Goal: Task Accomplishment & Management: Manage account settings

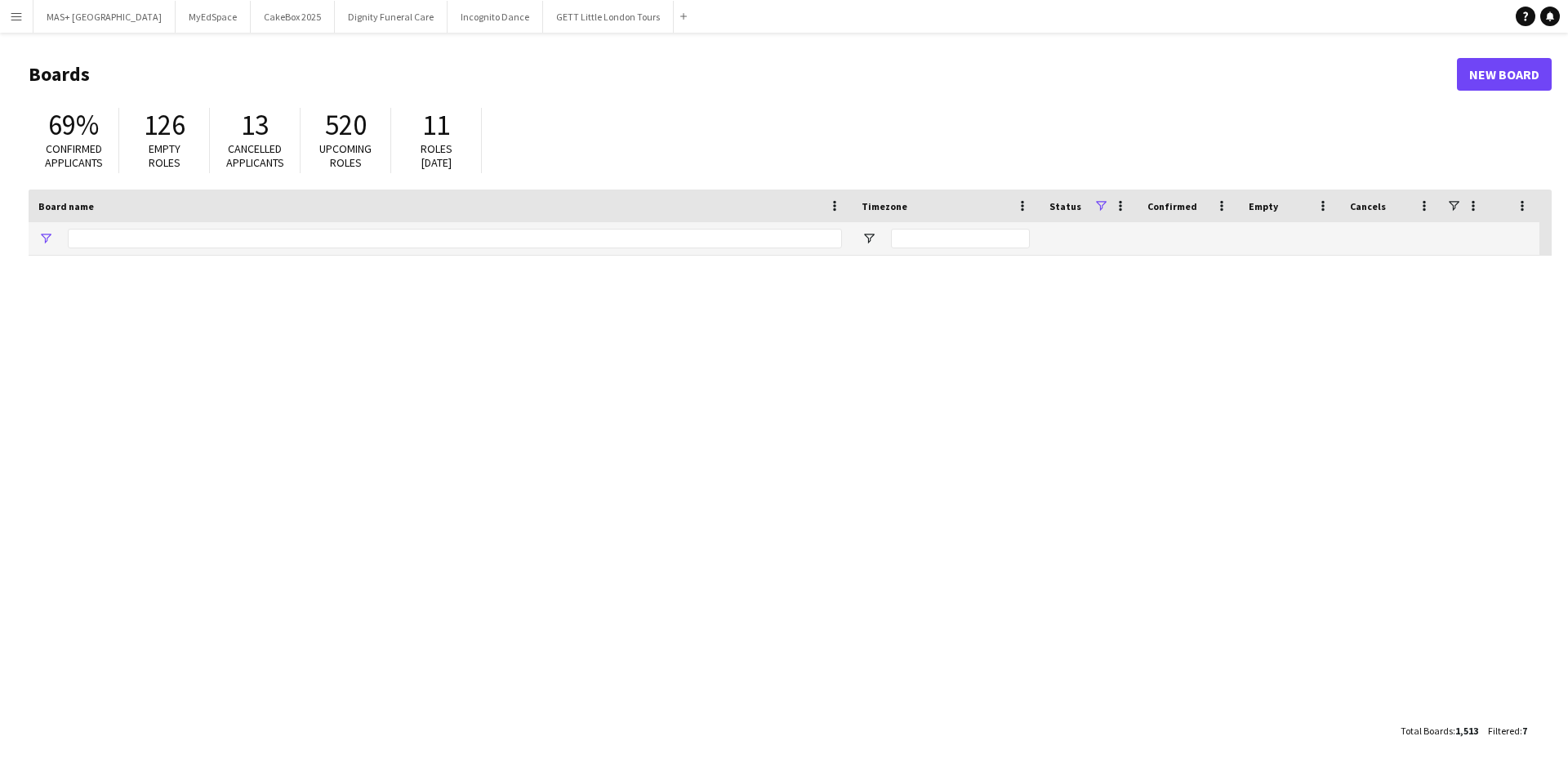
type input "**********"
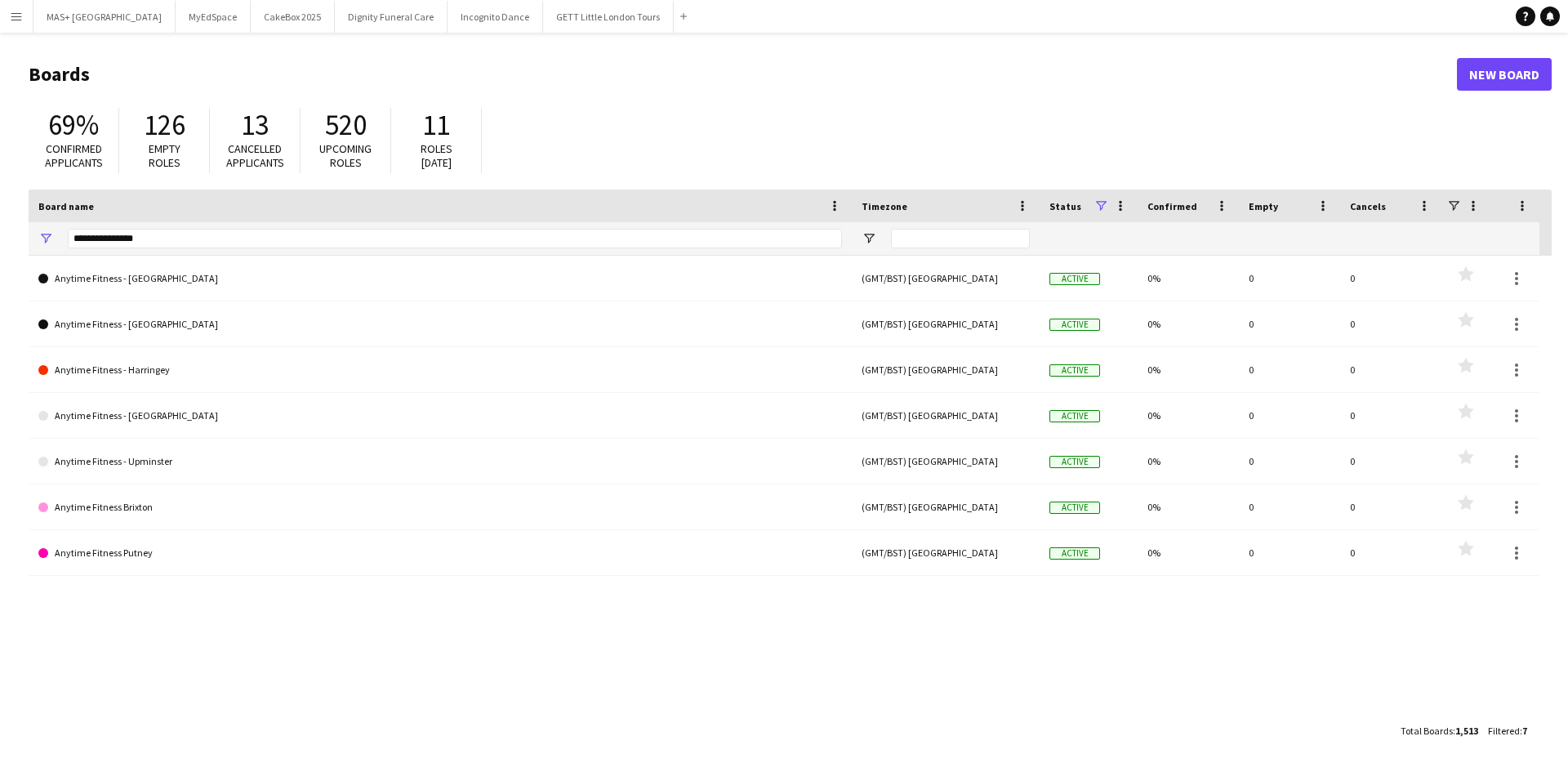
click at [20, 22] on app-icon "Menu" at bounding box center [16, 16] width 13 height 13
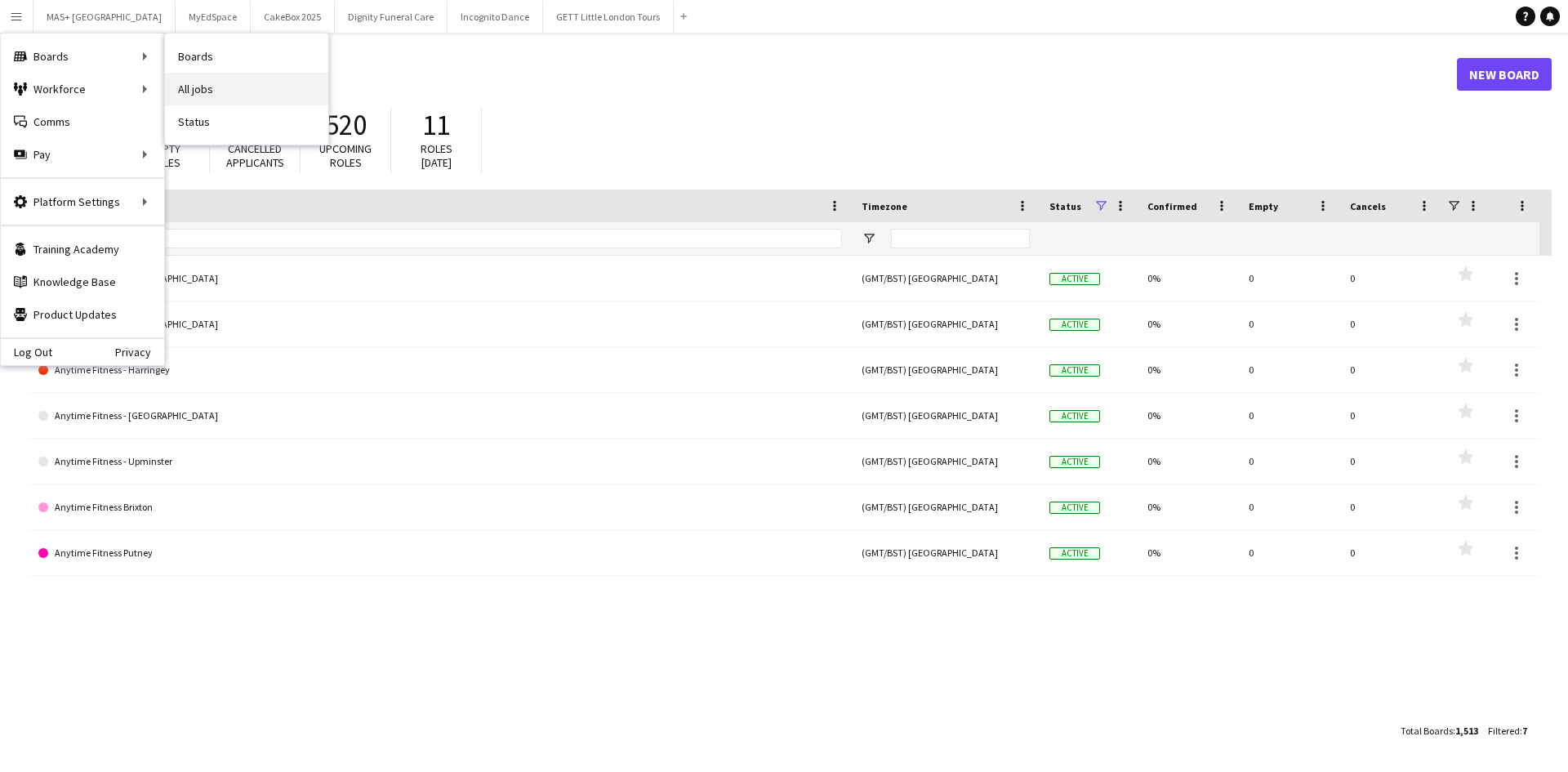
click at [271, 80] on link "All jobs" at bounding box center [246, 89] width 163 height 33
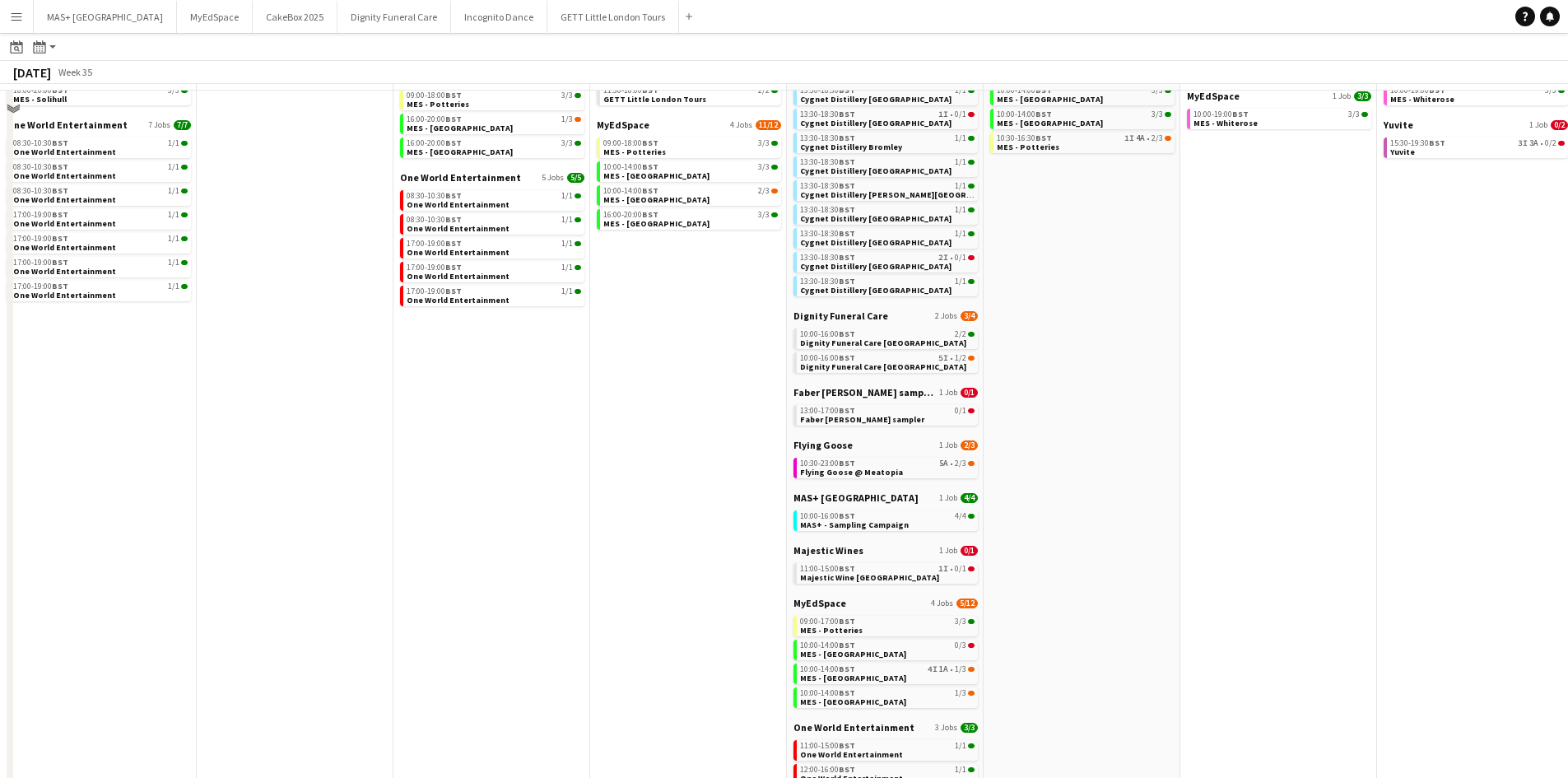
scroll to position [340, 0]
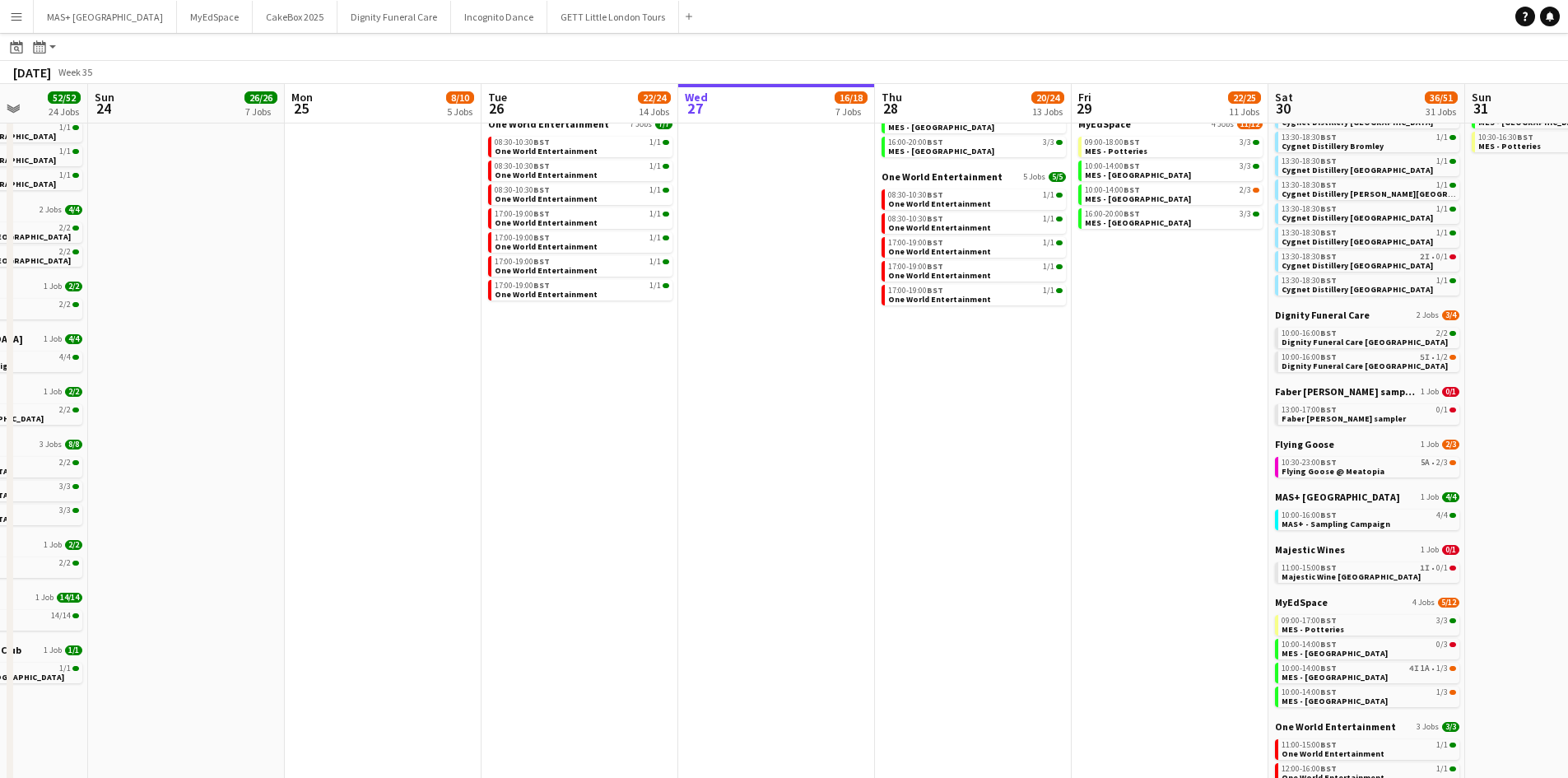
drag, startPoint x: 450, startPoint y: 498, endPoint x: 933, endPoint y: 483, distance: 483.2
click at [933, 483] on app-calendar-viewport "Thu 21 25/26 9 Jobs Fri 22 19/19 7 Jobs Sat 23 52/52 24 Jobs Sun 24 26/26 7 Job…" at bounding box center [784, 382] width 1568 height 1285
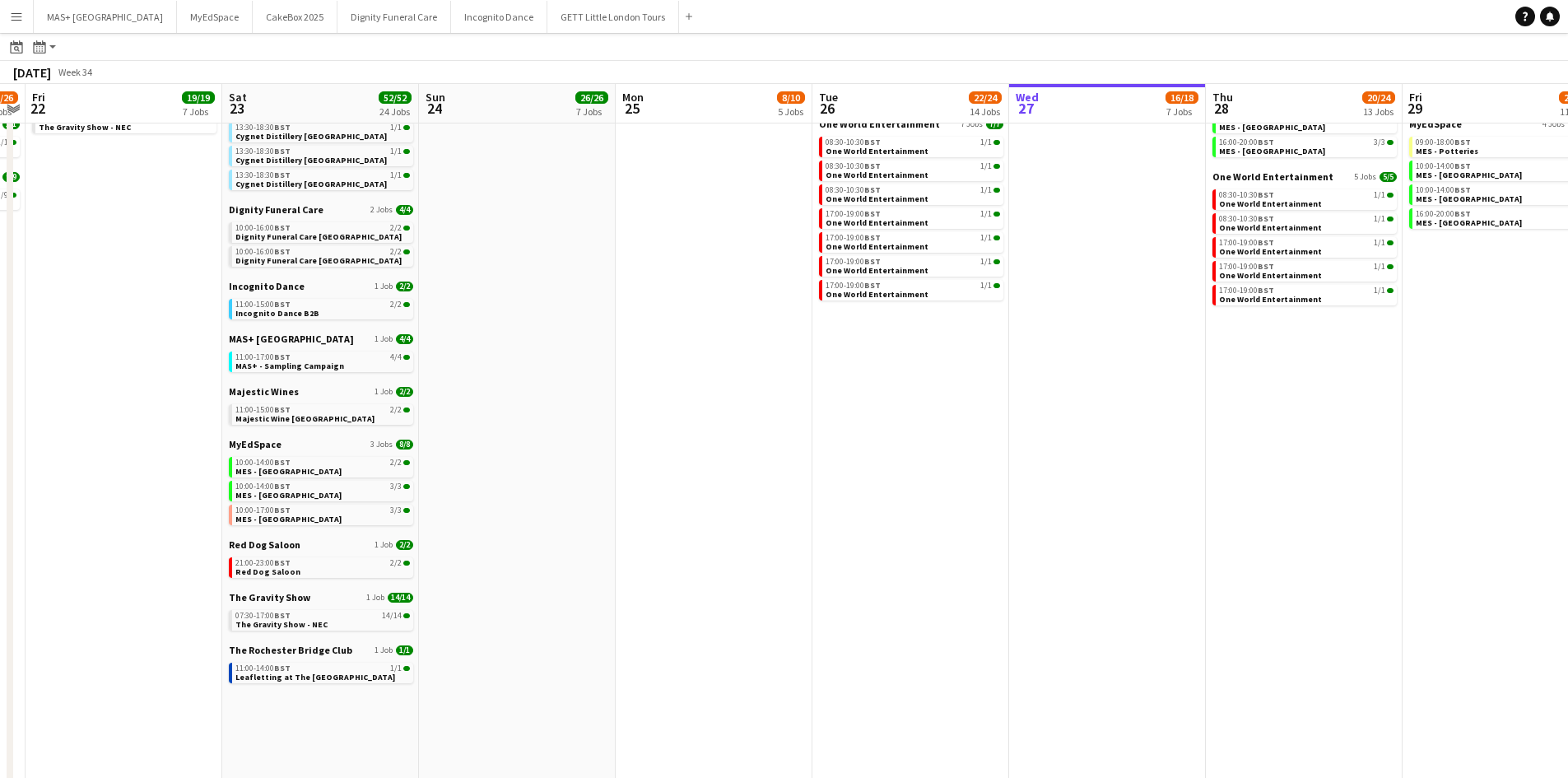
drag, startPoint x: 493, startPoint y: 464, endPoint x: 656, endPoint y: 517, distance: 171.4
click at [227, 466] on app-calendar-viewport "Mon 18 9/9 4 Jobs Tue 19 32/33 9 Jobs Wed 20 32/32 9 Jobs Thu 21 25/26 9 Jobs F…" at bounding box center [784, 382] width 1568 height 1285
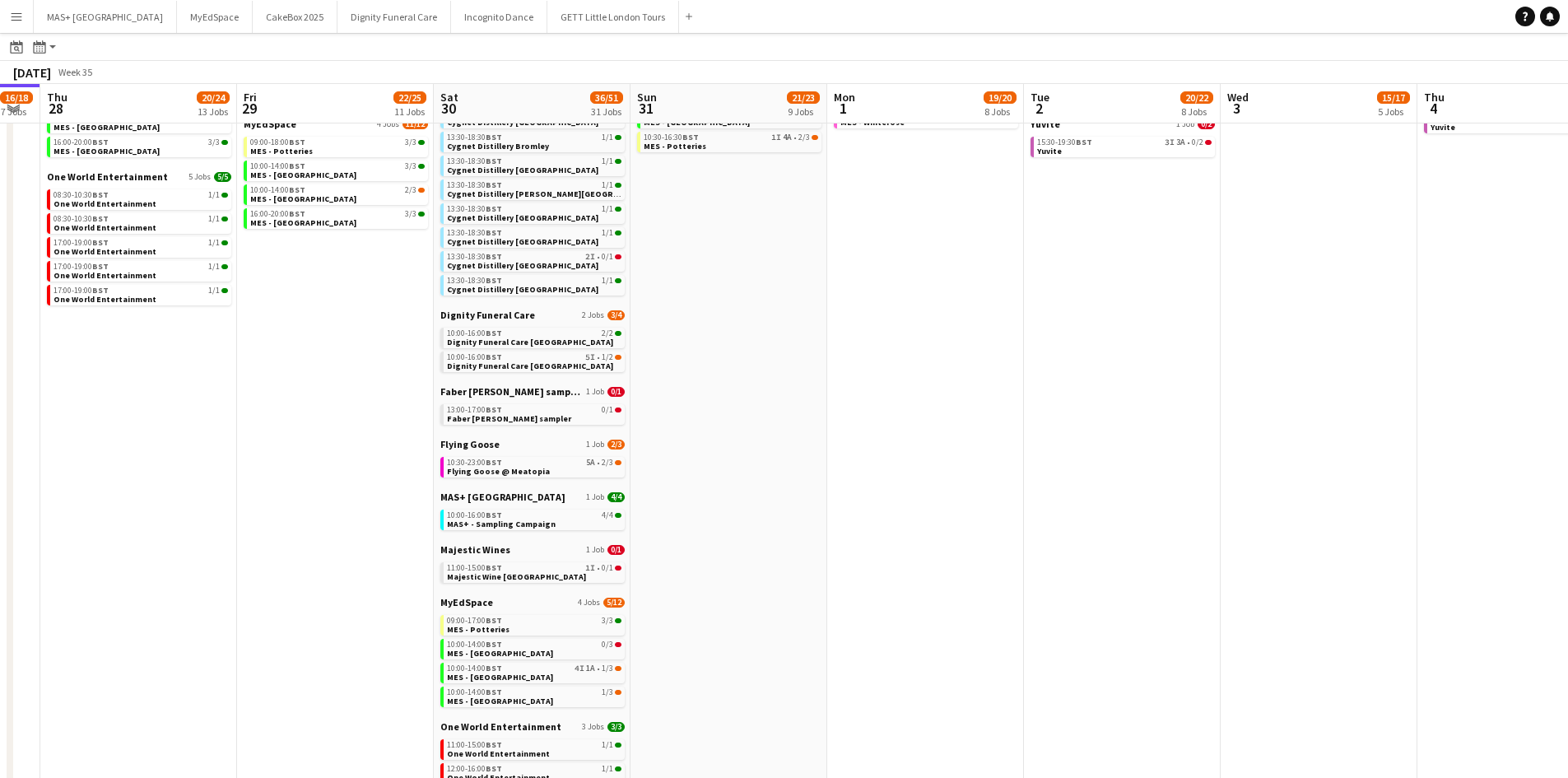
scroll to position [0, 747]
drag, startPoint x: 752, startPoint y: 517, endPoint x: 188, endPoint y: 493, distance: 564.5
click at [188, 493] on app-calendar-viewport "Sun 24 26/26 7 Jobs Mon 25 8/10 5 Jobs Tue 26 22/24 14 Jobs Wed 27 16/18 7 Jobs…" at bounding box center [784, 382] width 1568 height 1285
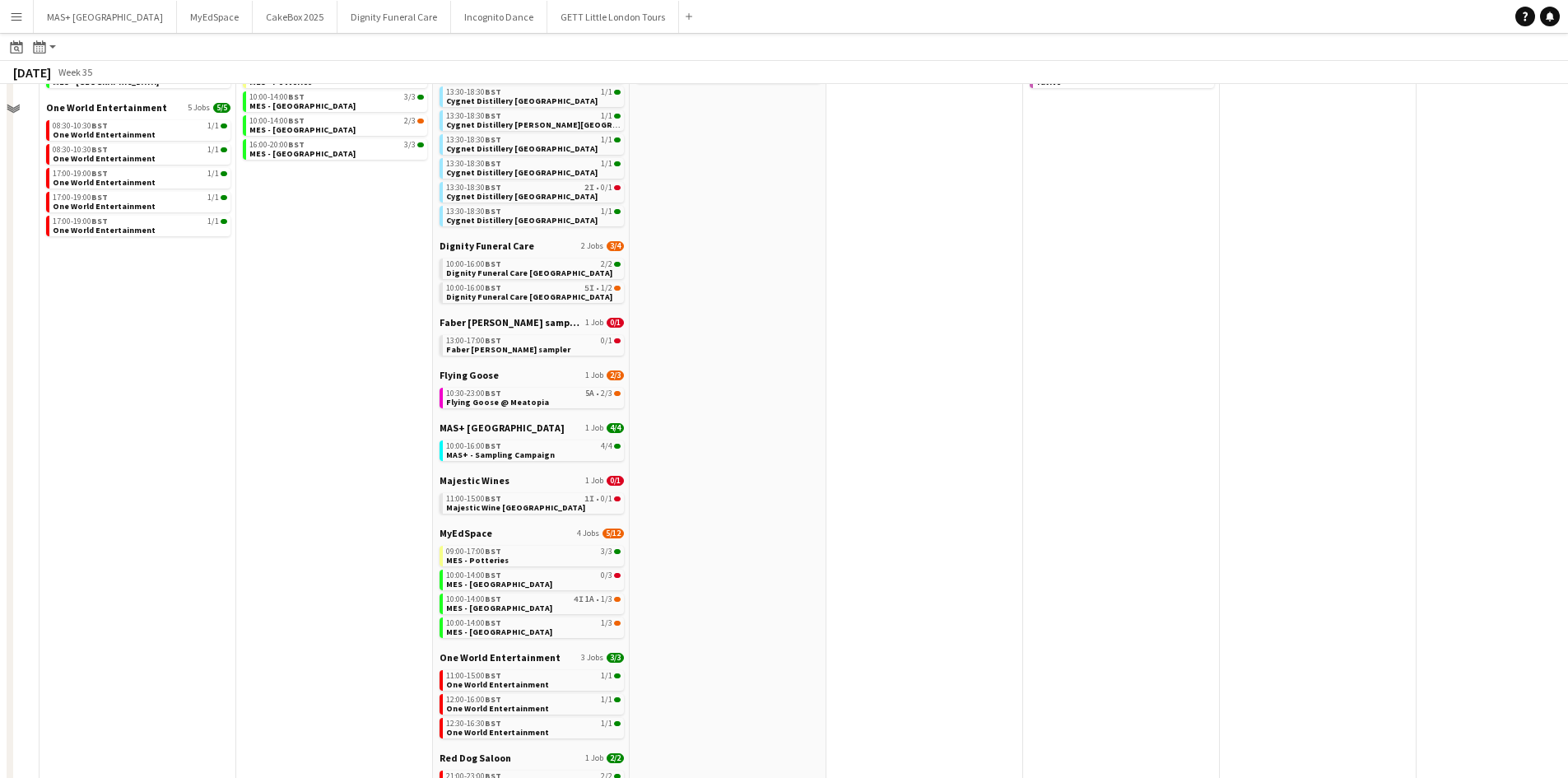
scroll to position [259, 0]
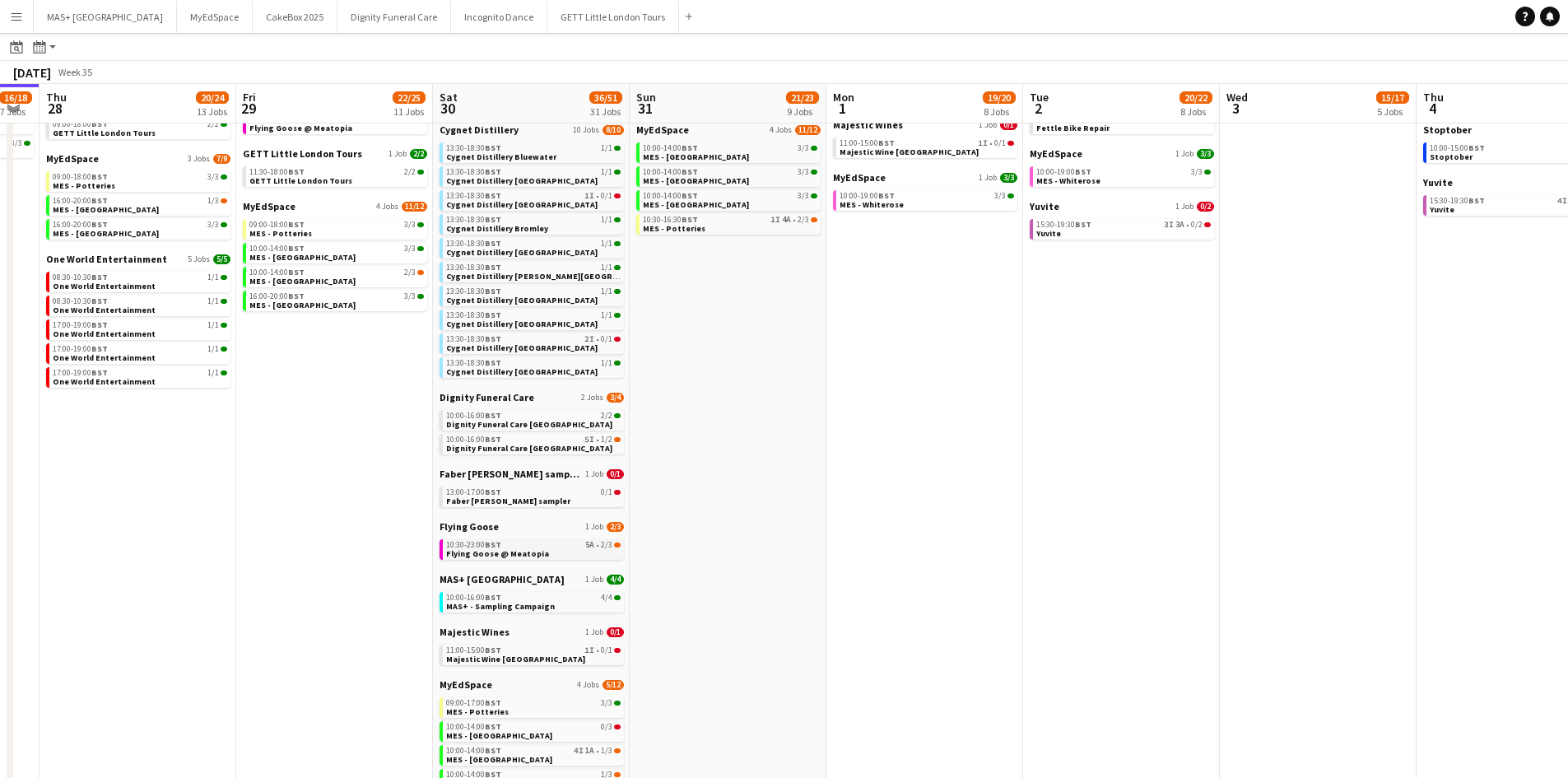
click at [512, 551] on span "Flying Goose @ Meatopia" at bounding box center [497, 553] width 103 height 11
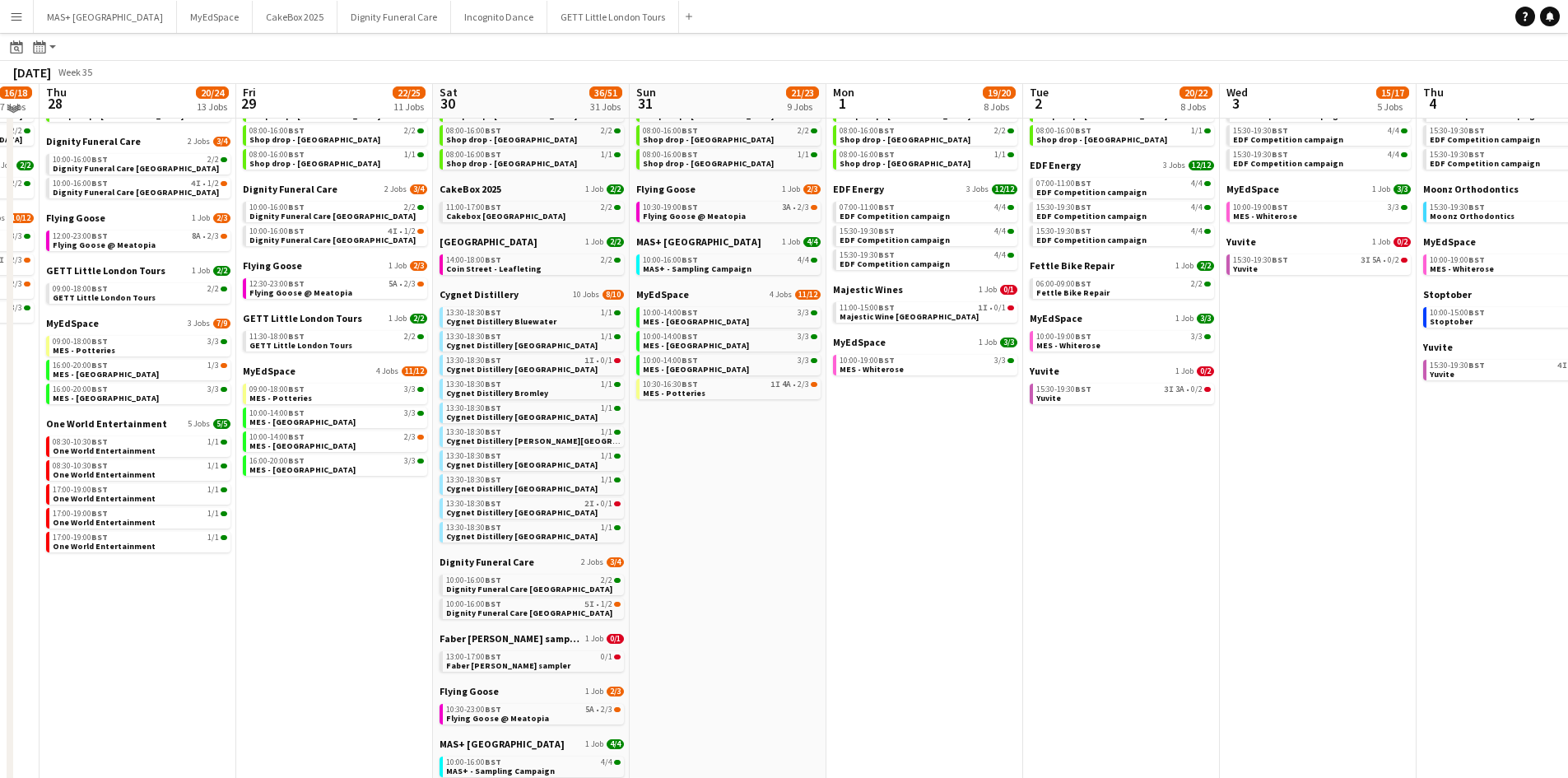
scroll to position [12, 0]
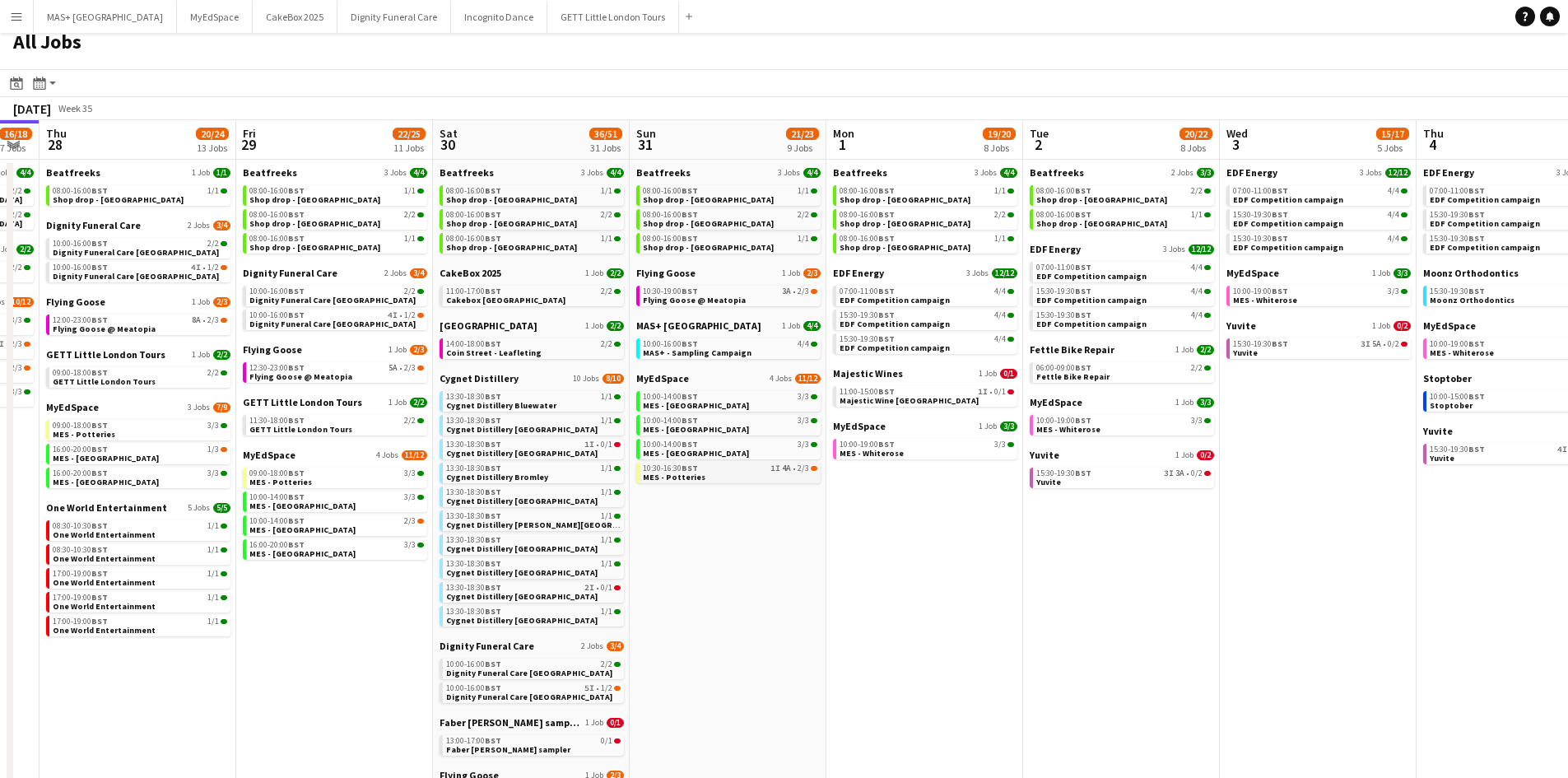
click at [737, 480] on link "10:30-16:30 BST 1I 4A • 2/3 MES - Potteries" at bounding box center [730, 472] width 175 height 19
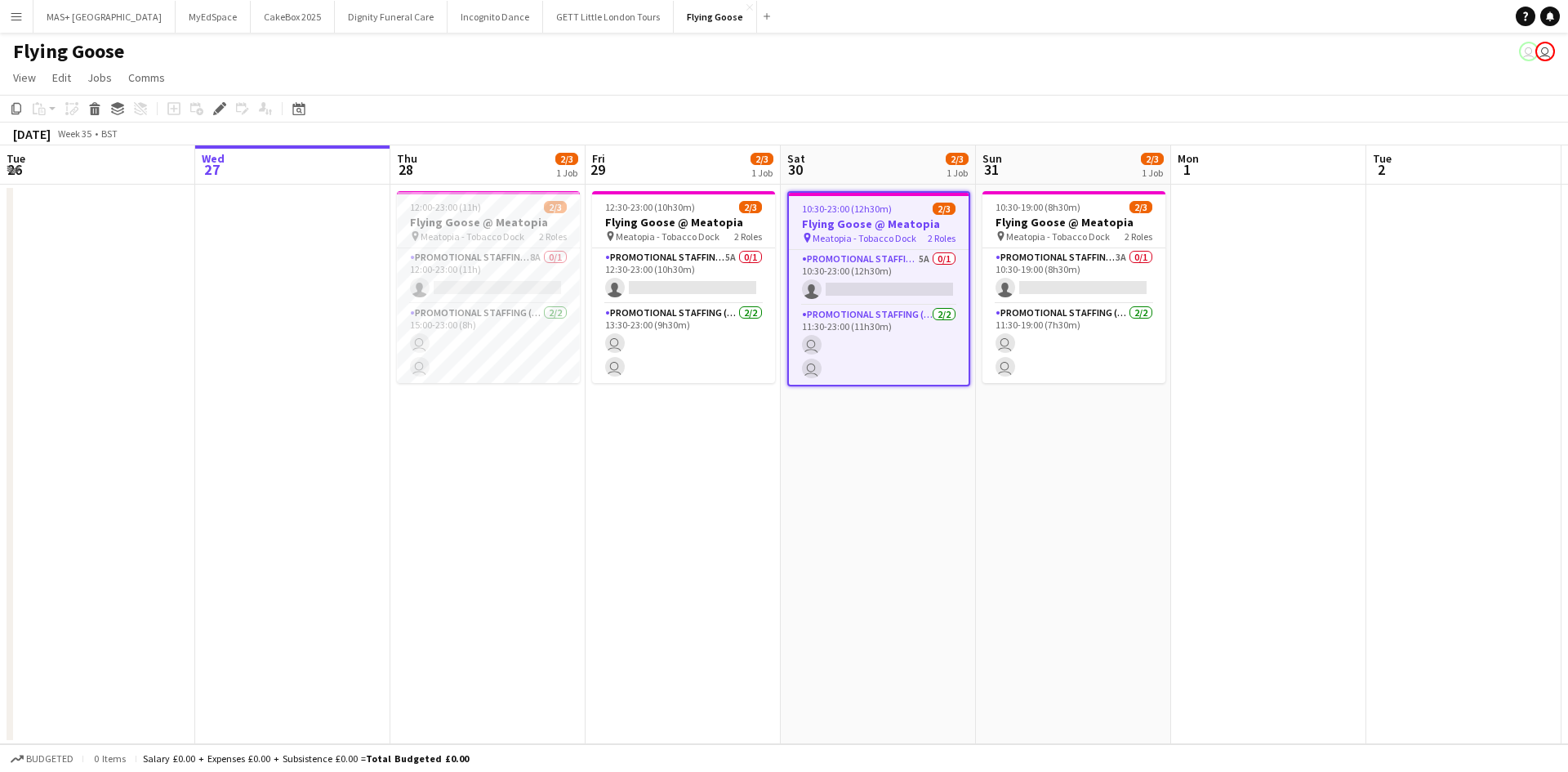
scroll to position [0, 562]
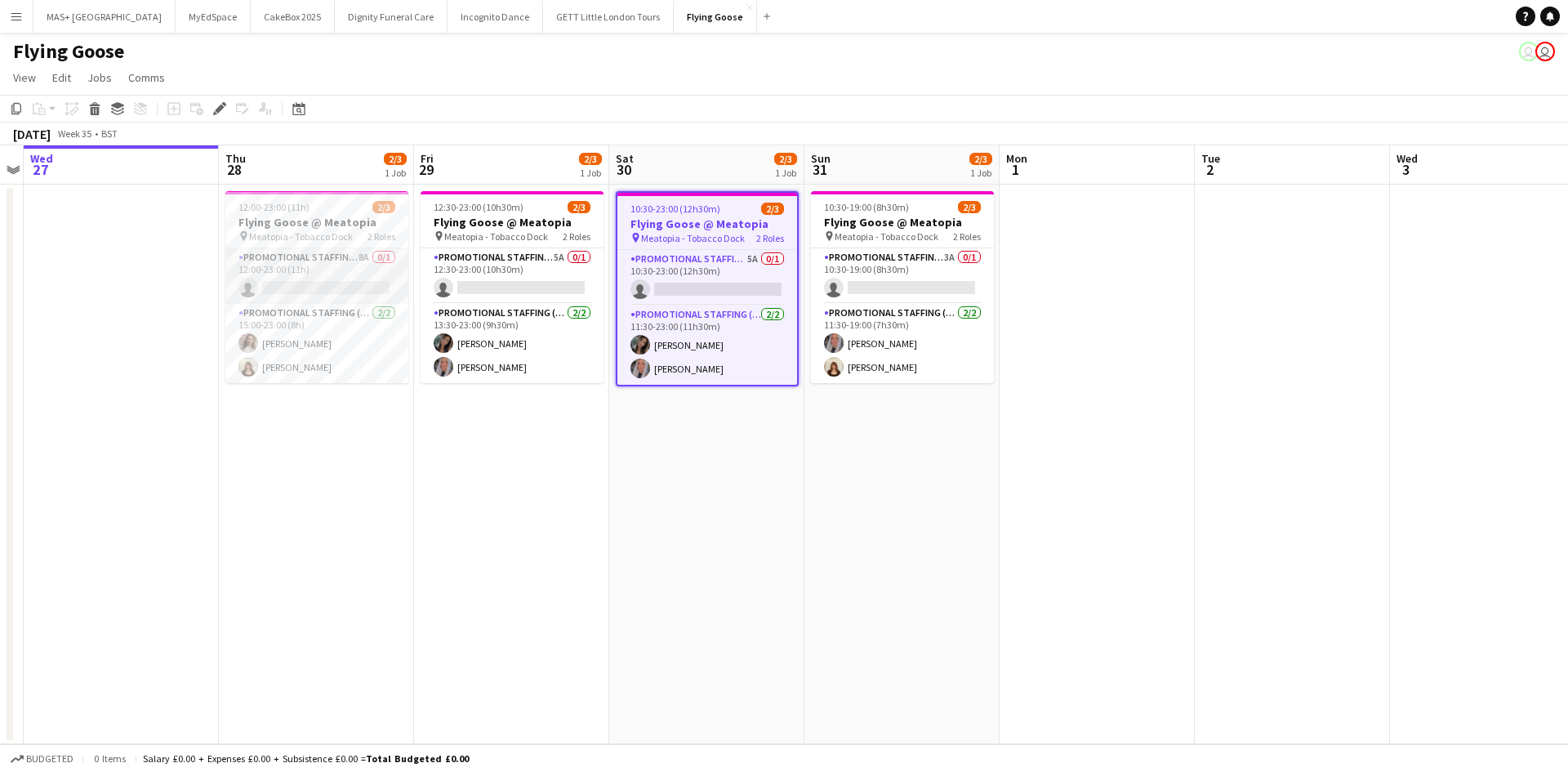
click at [324, 275] on app-card-role "Promotional Staffing (Sampling Staff) 8A 0/1 12:00-23:00 (11h) single-neutral-a…" at bounding box center [317, 276] width 183 height 56
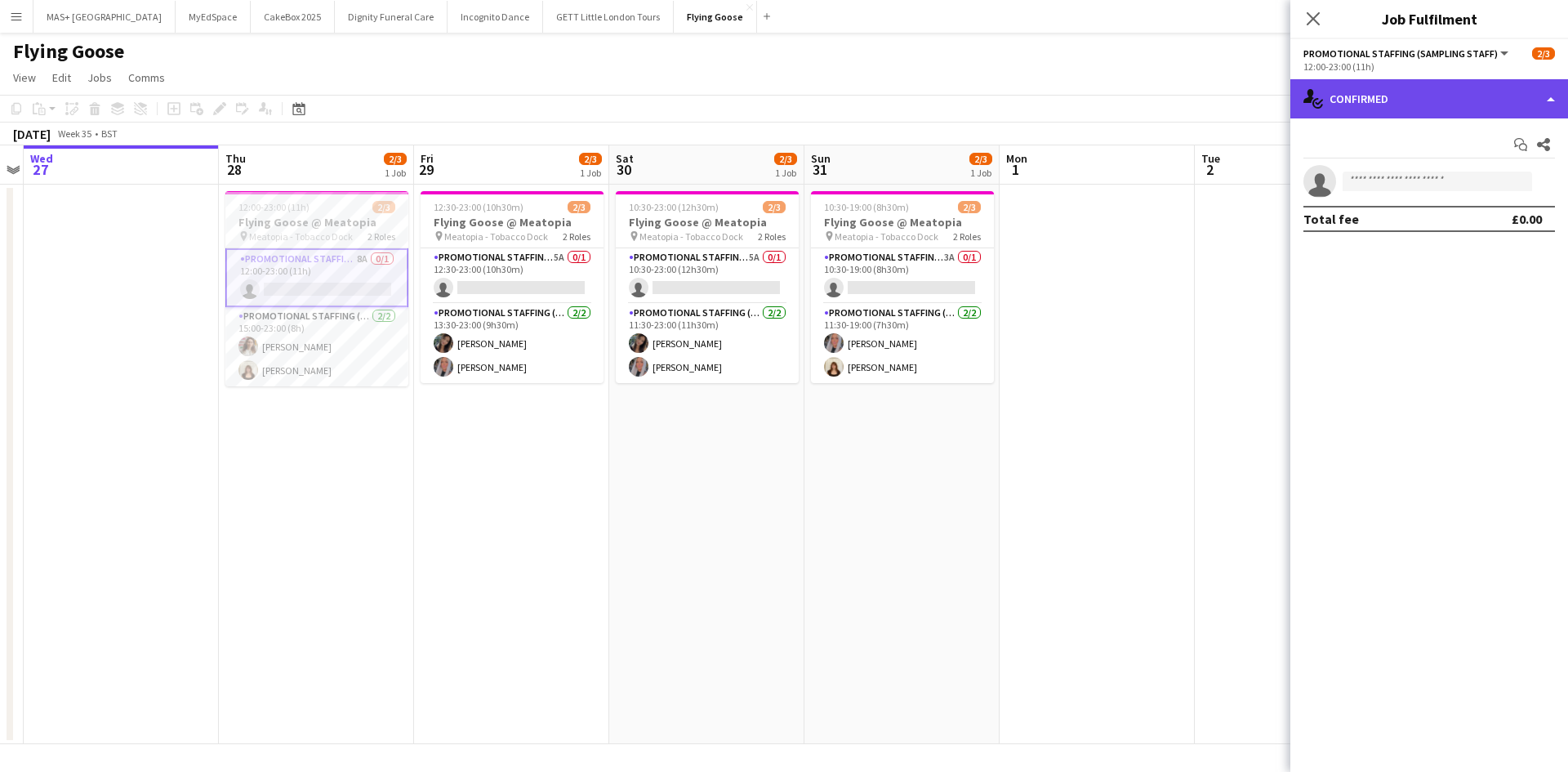
click at [1370, 96] on div "single-neutral-actions-check-2 Confirmed" at bounding box center [1429, 99] width 278 height 39
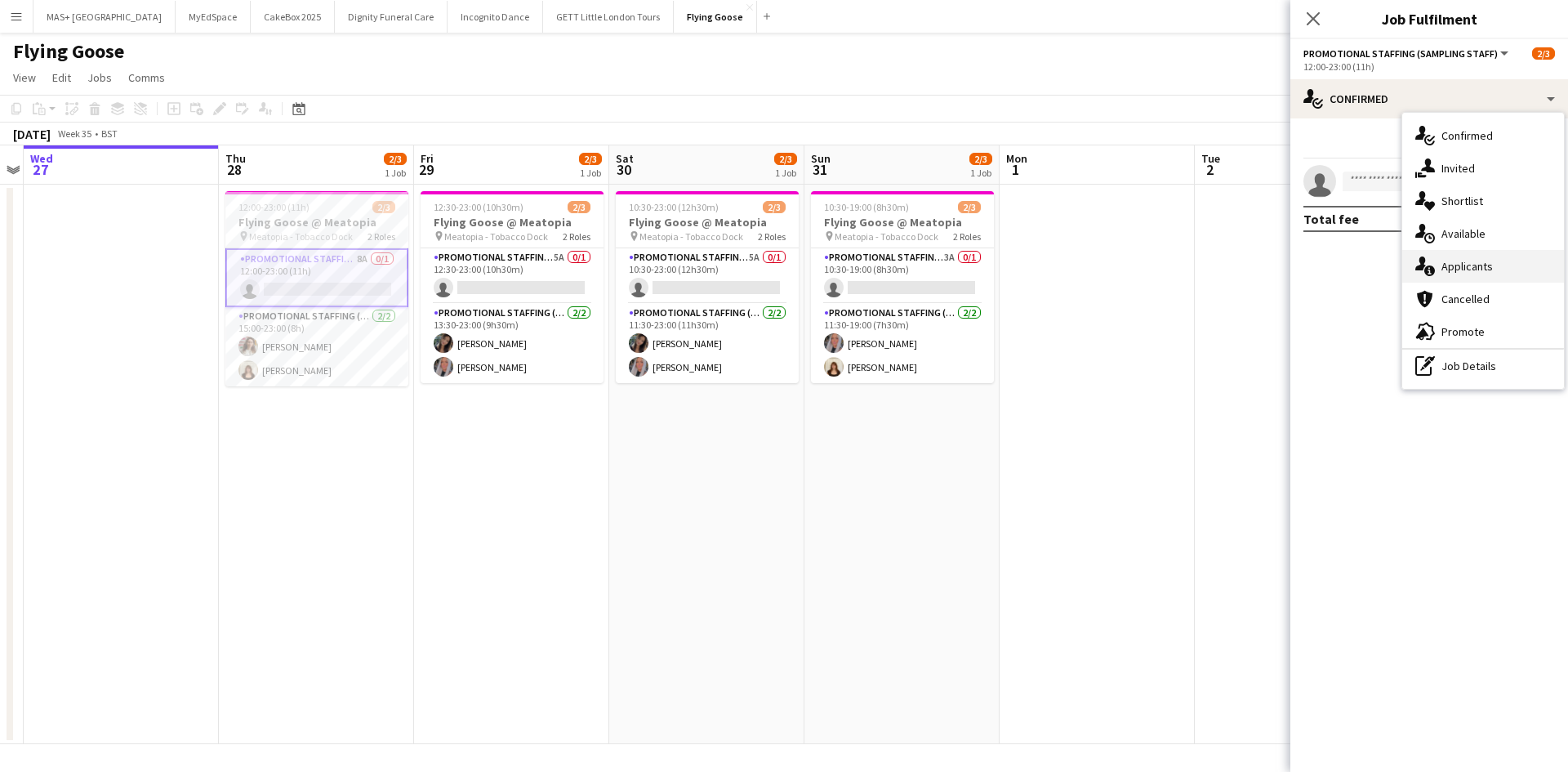
click at [1449, 273] on div "single-neutral-actions-information Applicants" at bounding box center [1483, 266] width 161 height 33
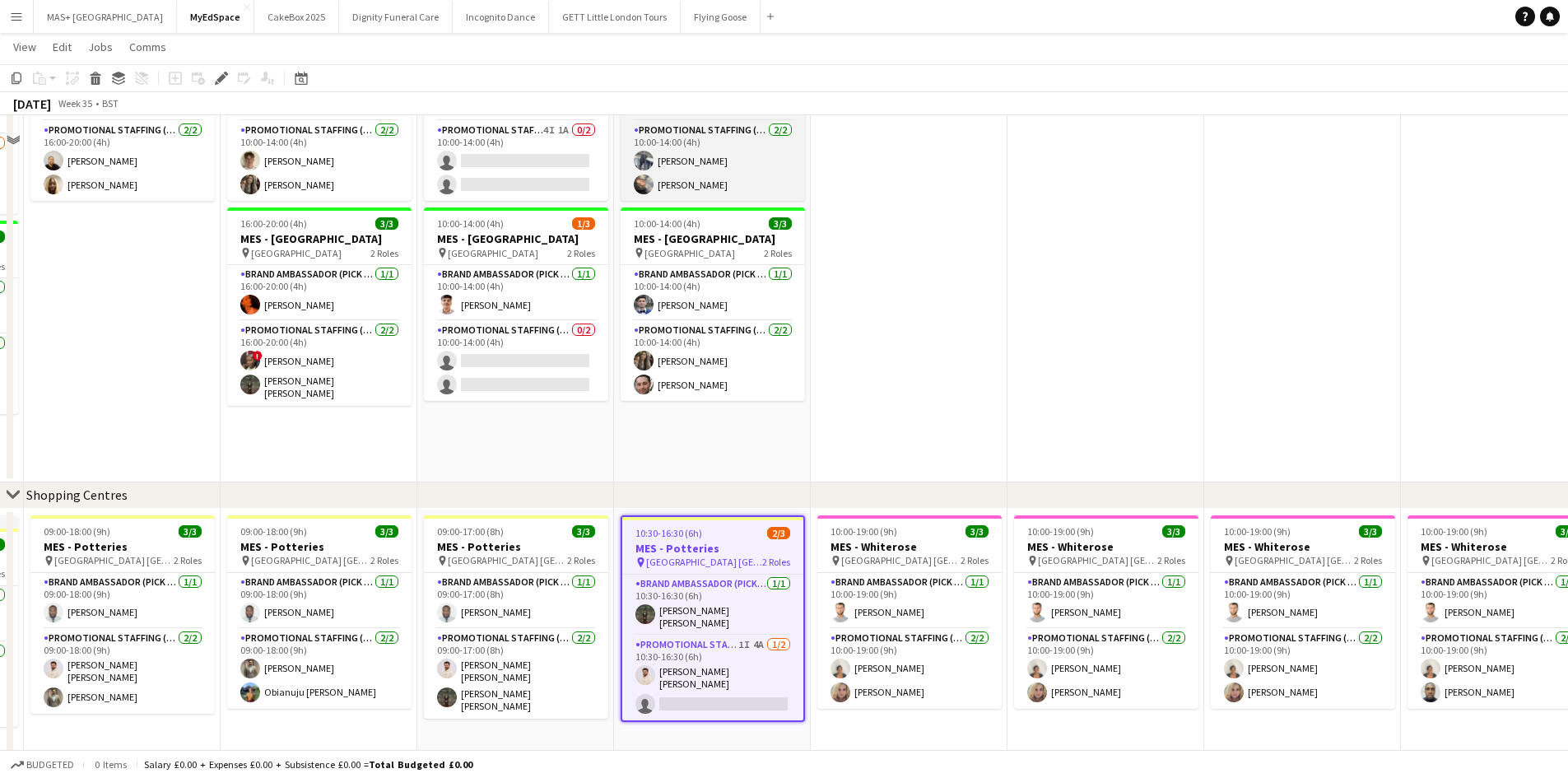
scroll to position [465, 0]
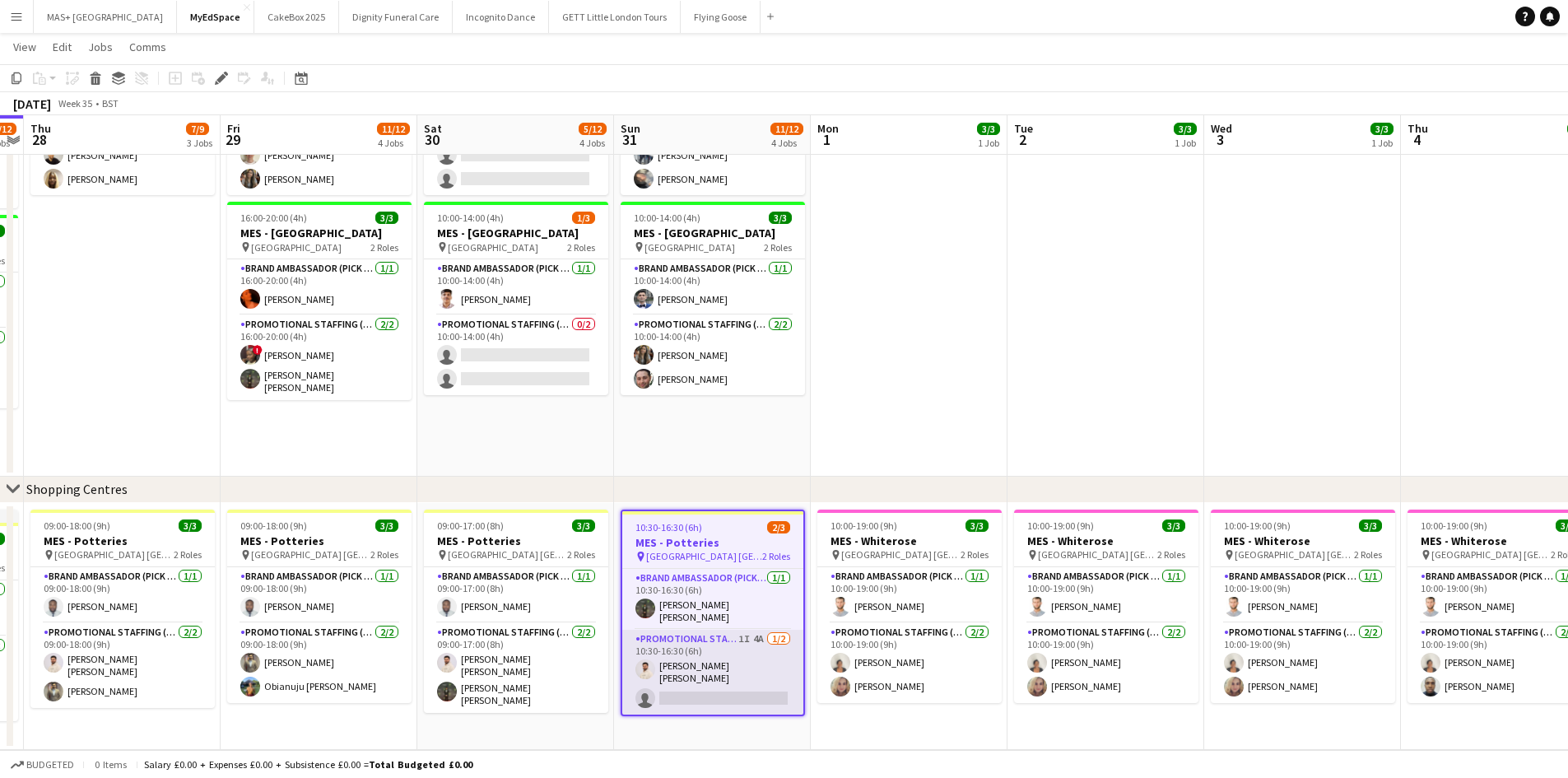
click at [742, 646] on app-card-role "Promotional Staffing (Brand Ambassadors) 1I 4A [DATE] 10:30-16:30 (6h) [PERSON_…" at bounding box center [712, 672] width 181 height 85
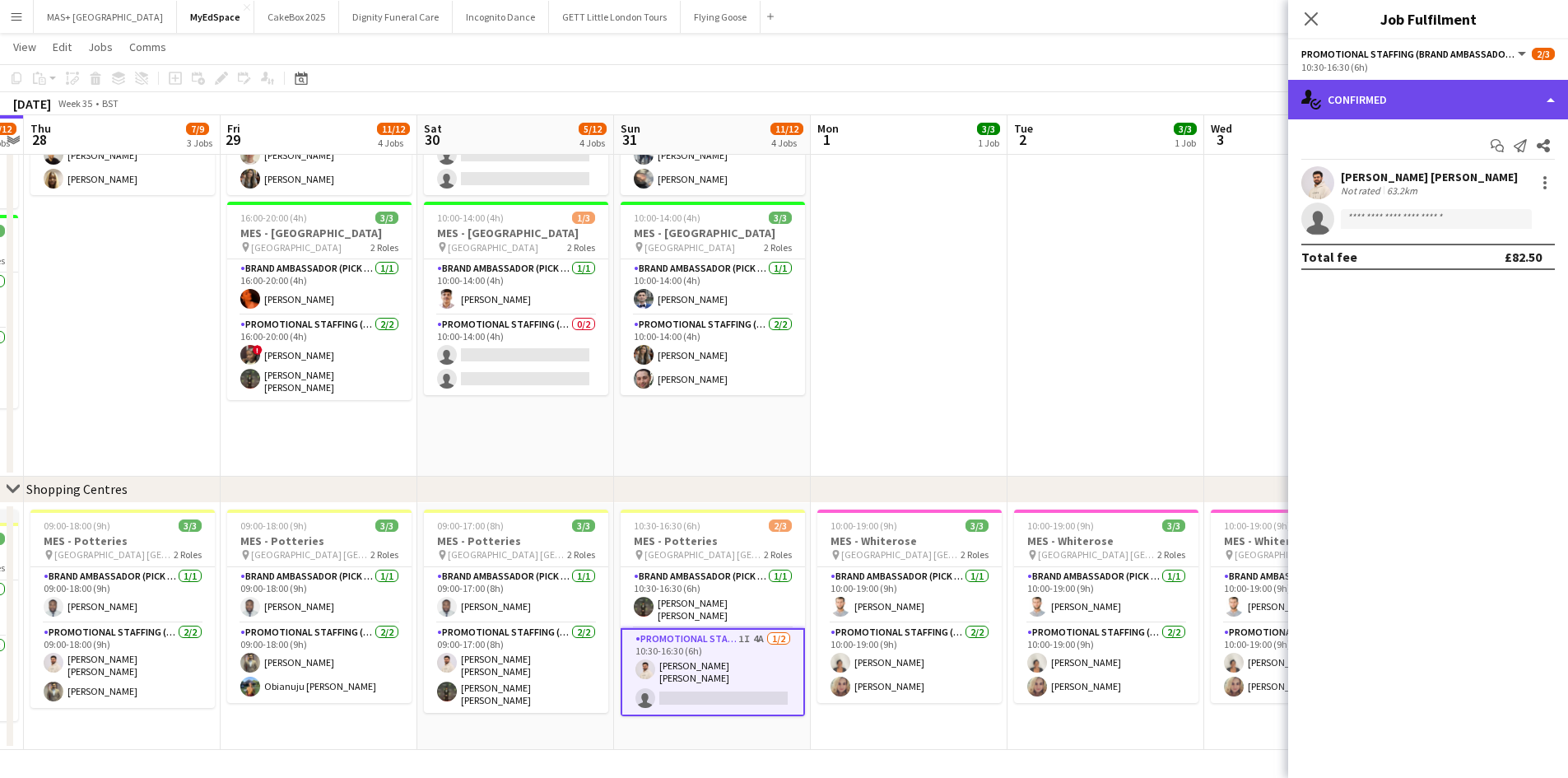
click at [1445, 109] on div "single-neutral-actions-check-2 Confirmed" at bounding box center [1428, 100] width 280 height 39
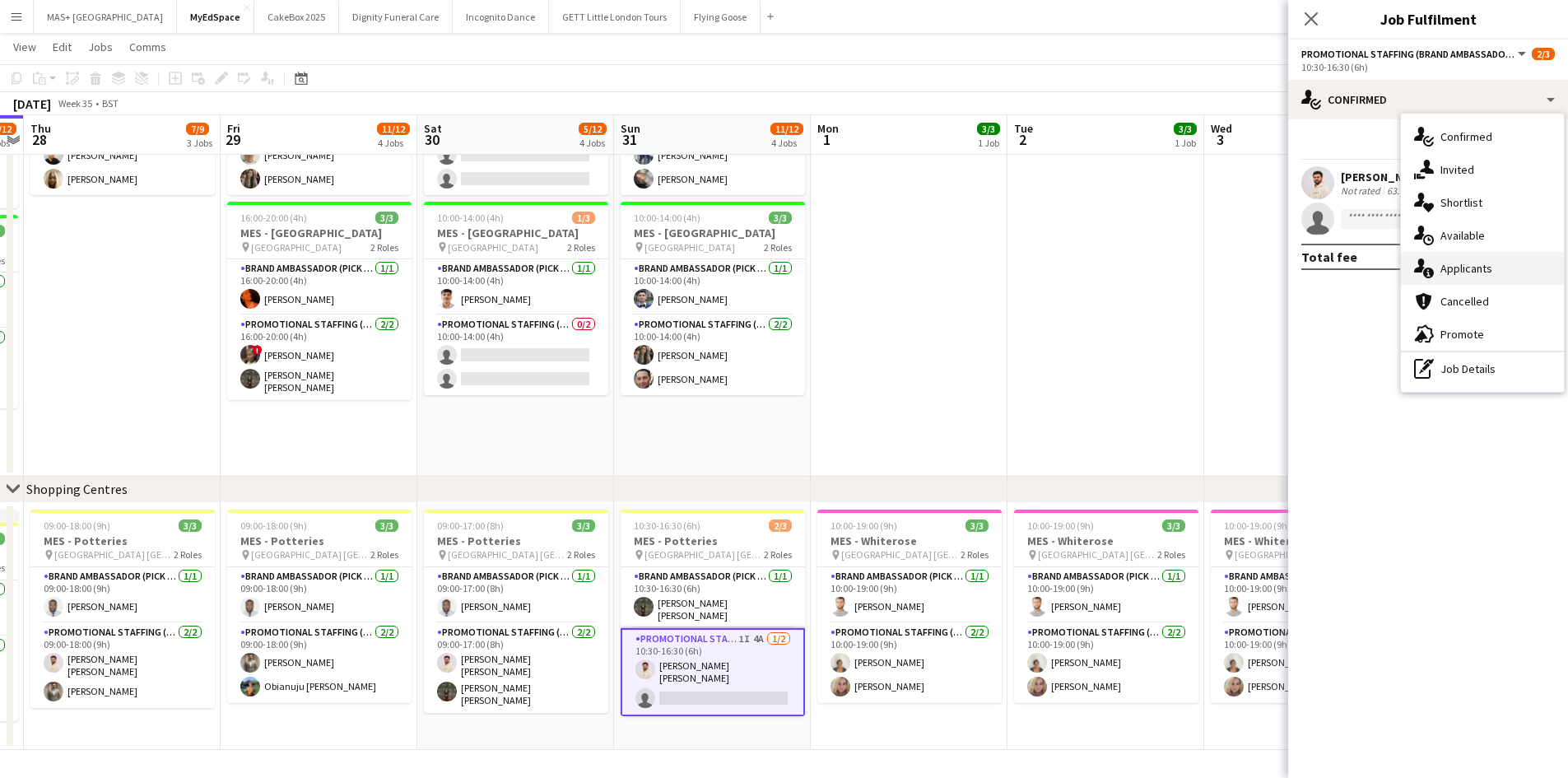
click at [1462, 271] on div "single-neutral-actions-information Applicants" at bounding box center [1482, 268] width 163 height 33
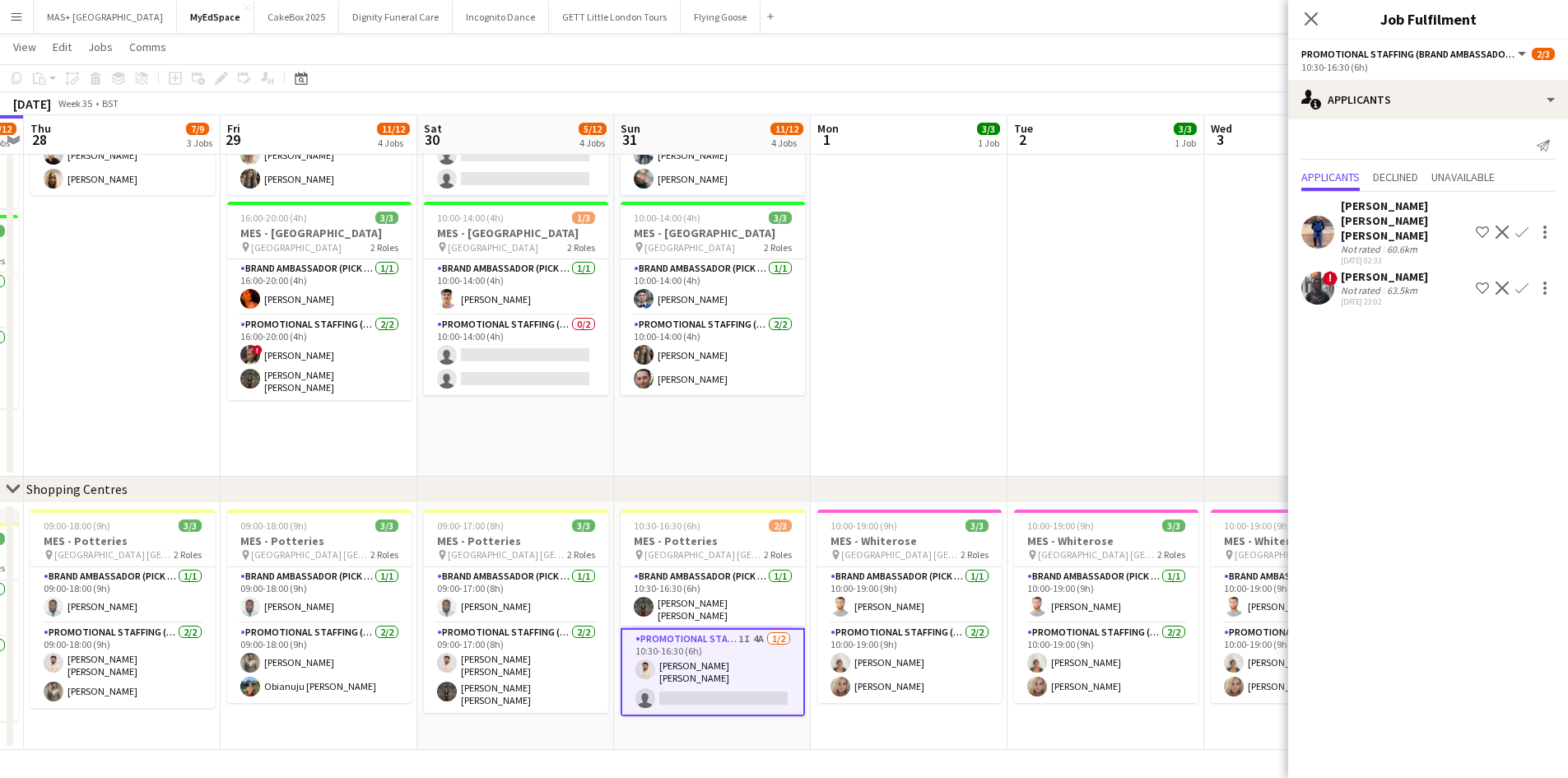
click at [1024, 339] on app-date-cell at bounding box center [1106, 135] width 197 height 682
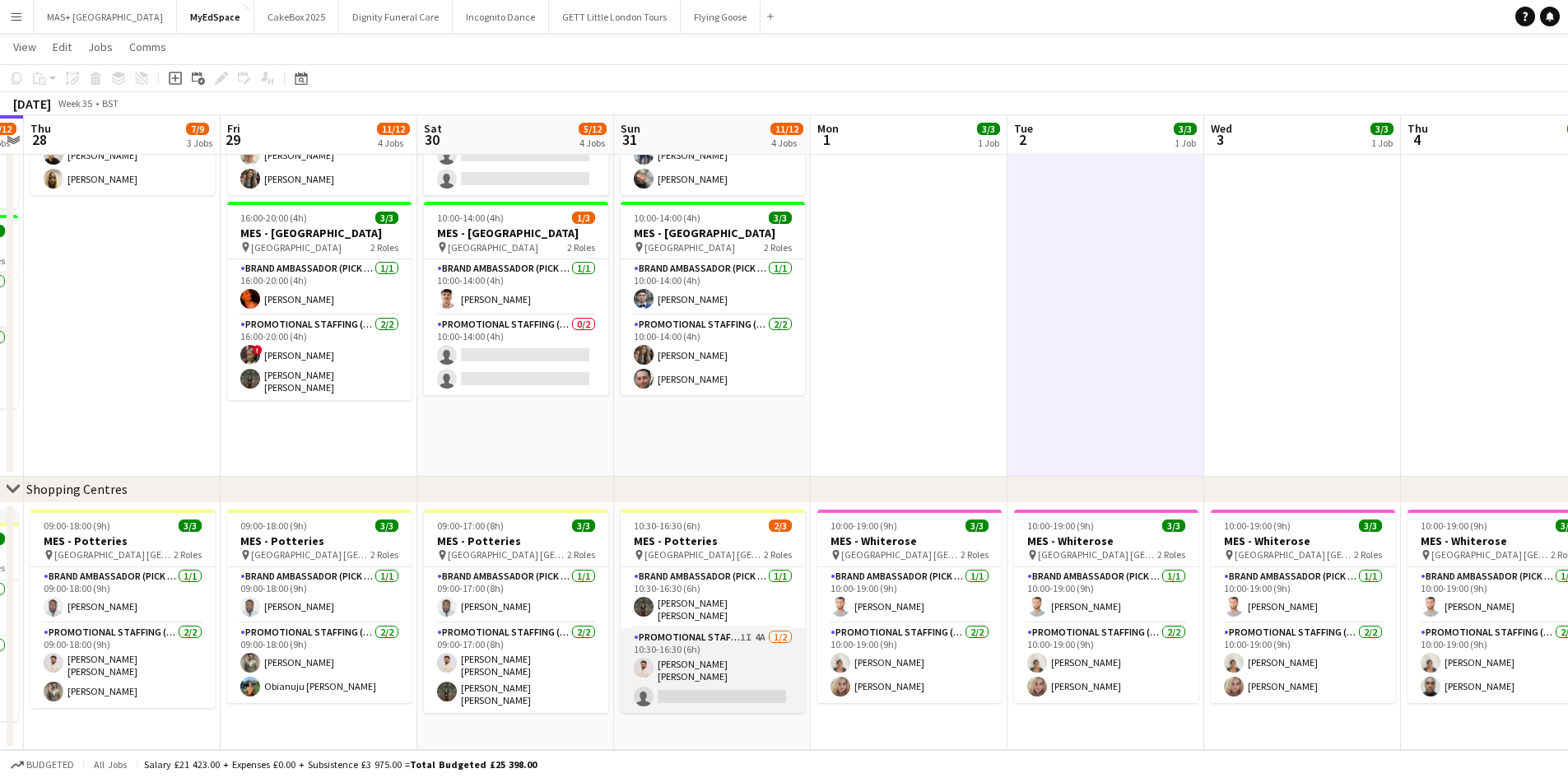
click at [722, 643] on app-card-role "Promotional Staffing (Brand Ambassadors) 1I 4A [DATE] 10:30-16:30 (6h) [PERSON_…" at bounding box center [712, 671] width 185 height 85
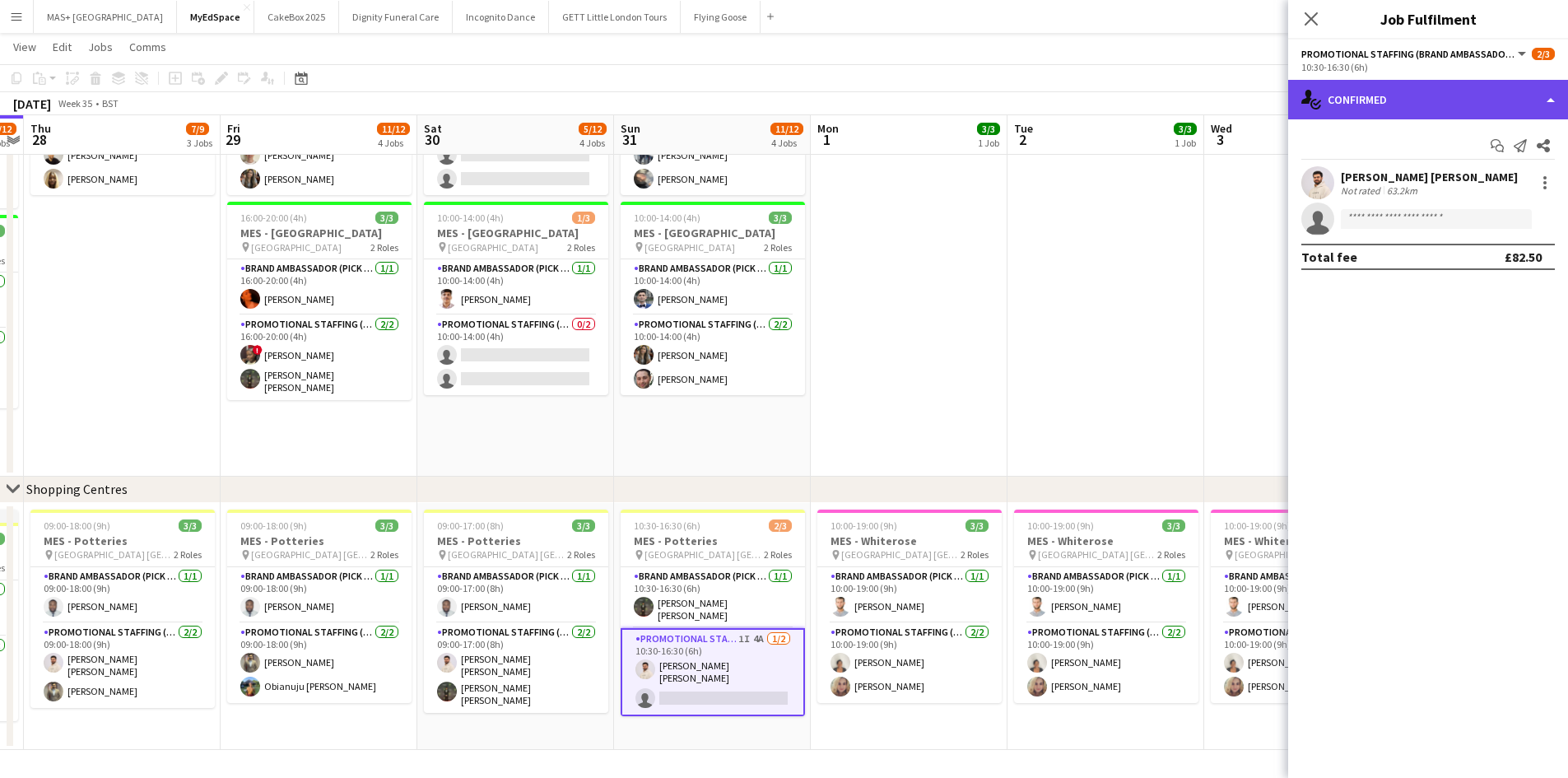
click at [1405, 99] on div "single-neutral-actions-check-2 Confirmed" at bounding box center [1428, 100] width 280 height 39
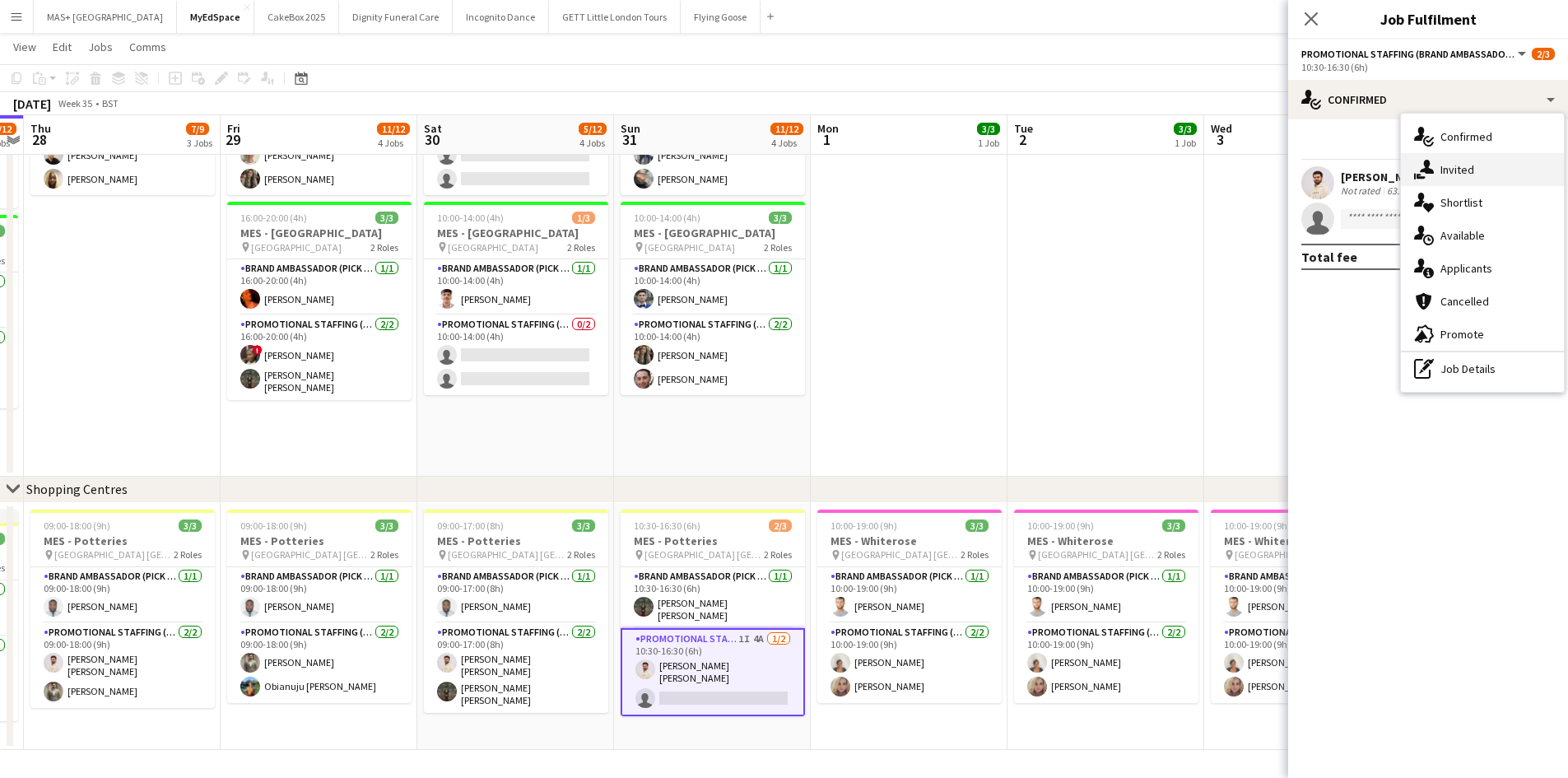
click at [1457, 160] on div "single-neutral-actions-share-1 Invited" at bounding box center [1482, 169] width 163 height 33
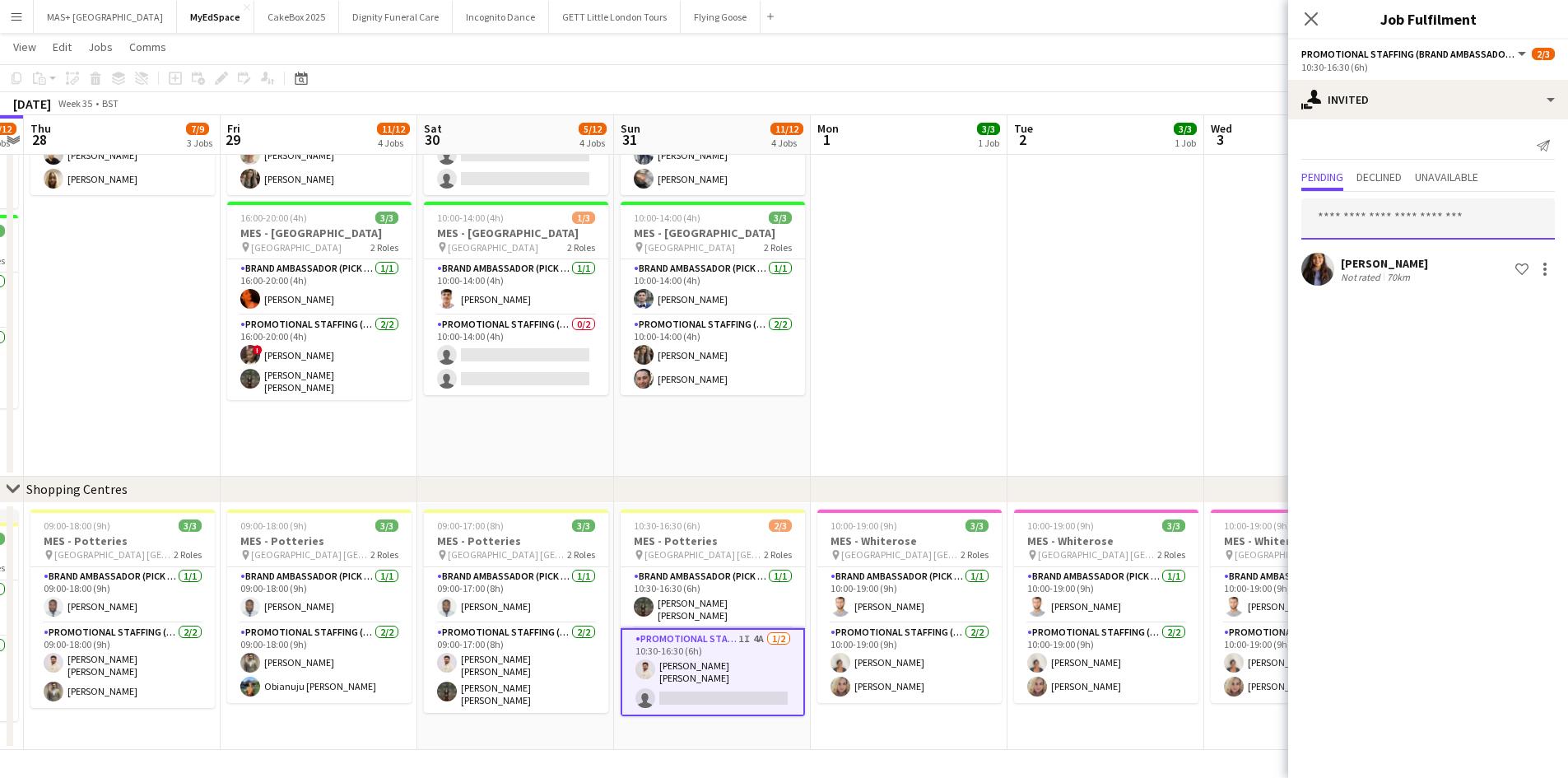
click at [1391, 214] on input "text" at bounding box center [1428, 219] width 254 height 41
type input "*"
type input "***"
drag, startPoint x: 1376, startPoint y: 217, endPoint x: 1253, endPoint y: 214, distance: 123.0
click at [1253, 214] on body "Menu Boards Boards Boards All jobs Status Workforce Workforce My Workforce Recr…" at bounding box center [784, 157] width 1568 height 1243
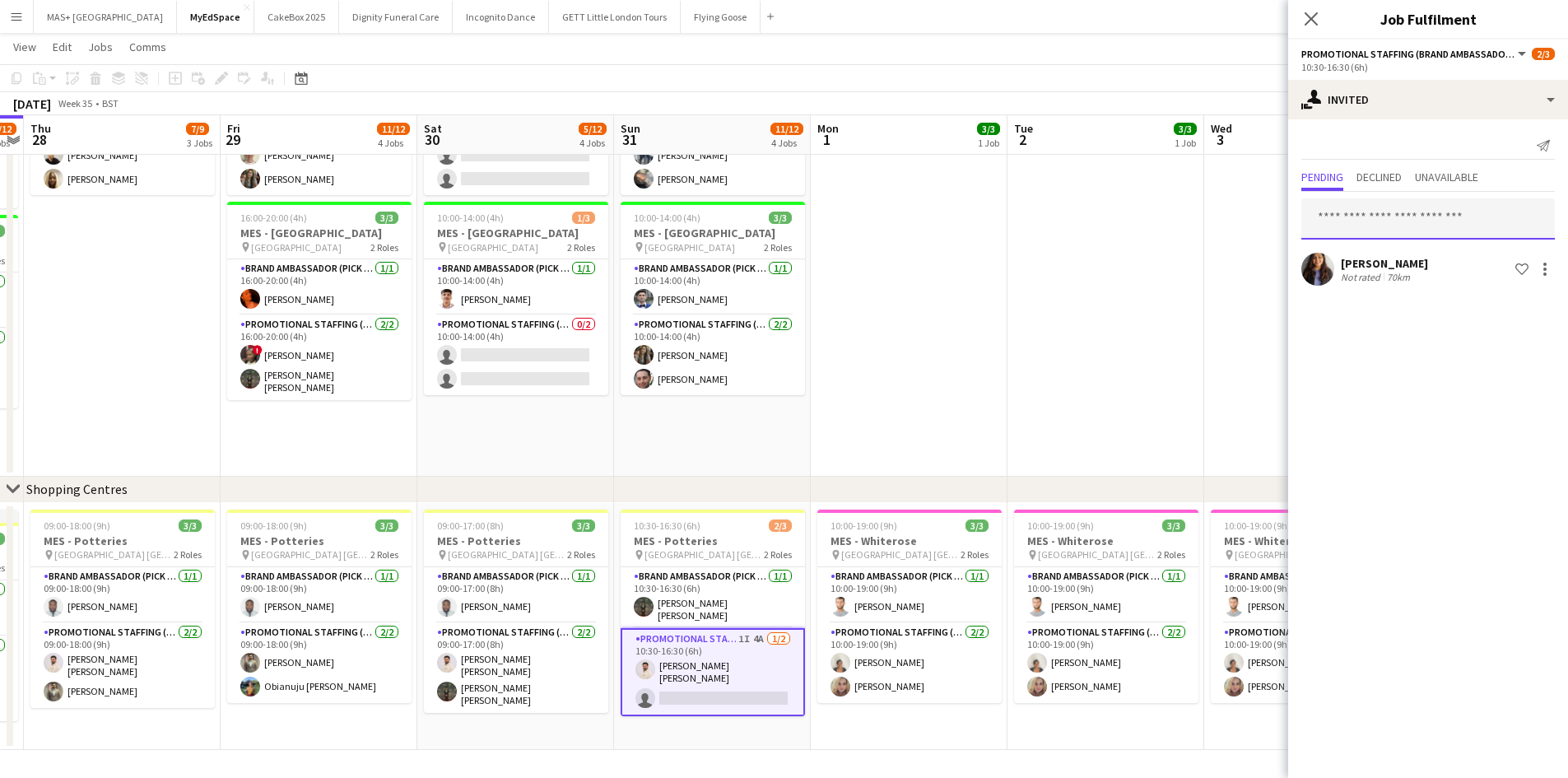
click at [1420, 215] on input "text" at bounding box center [1428, 219] width 254 height 41
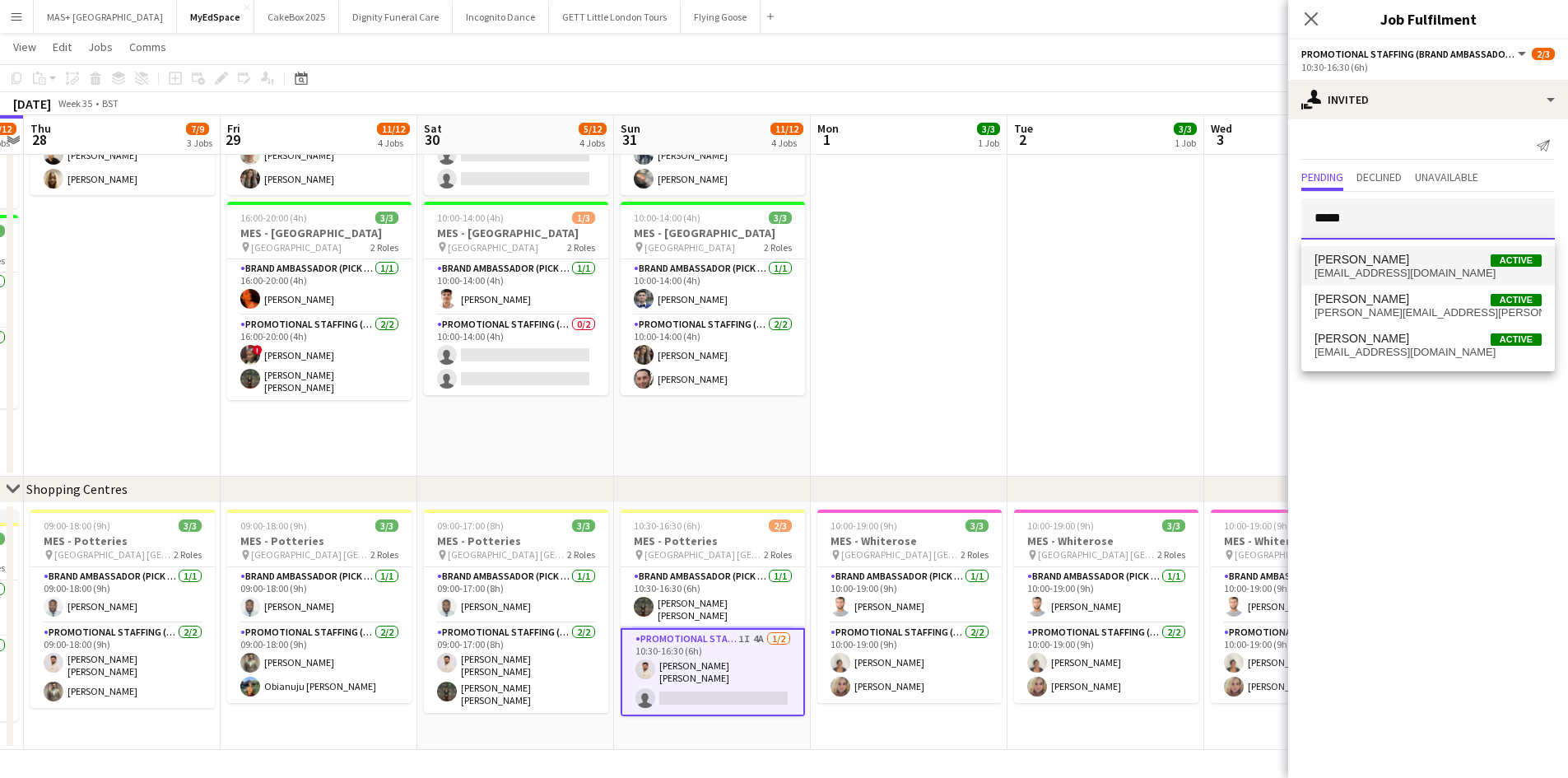
type input "*****"
click at [1399, 270] on span "[EMAIL_ADDRESS][DOMAIN_NAME]" at bounding box center [1428, 272] width 227 height 13
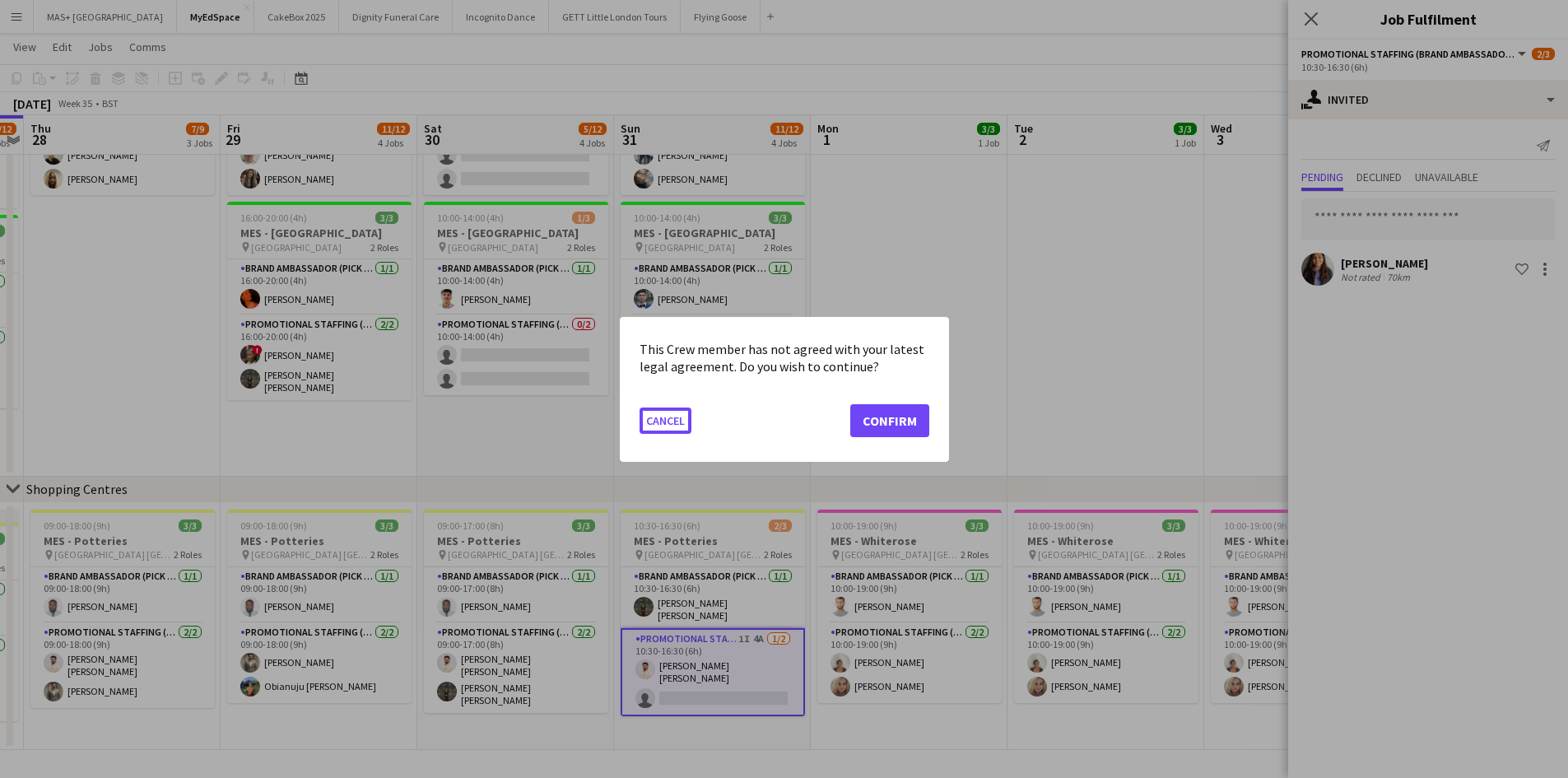
scroll to position [0, 0]
click at [671, 420] on button "Cancel" at bounding box center [665, 420] width 52 height 26
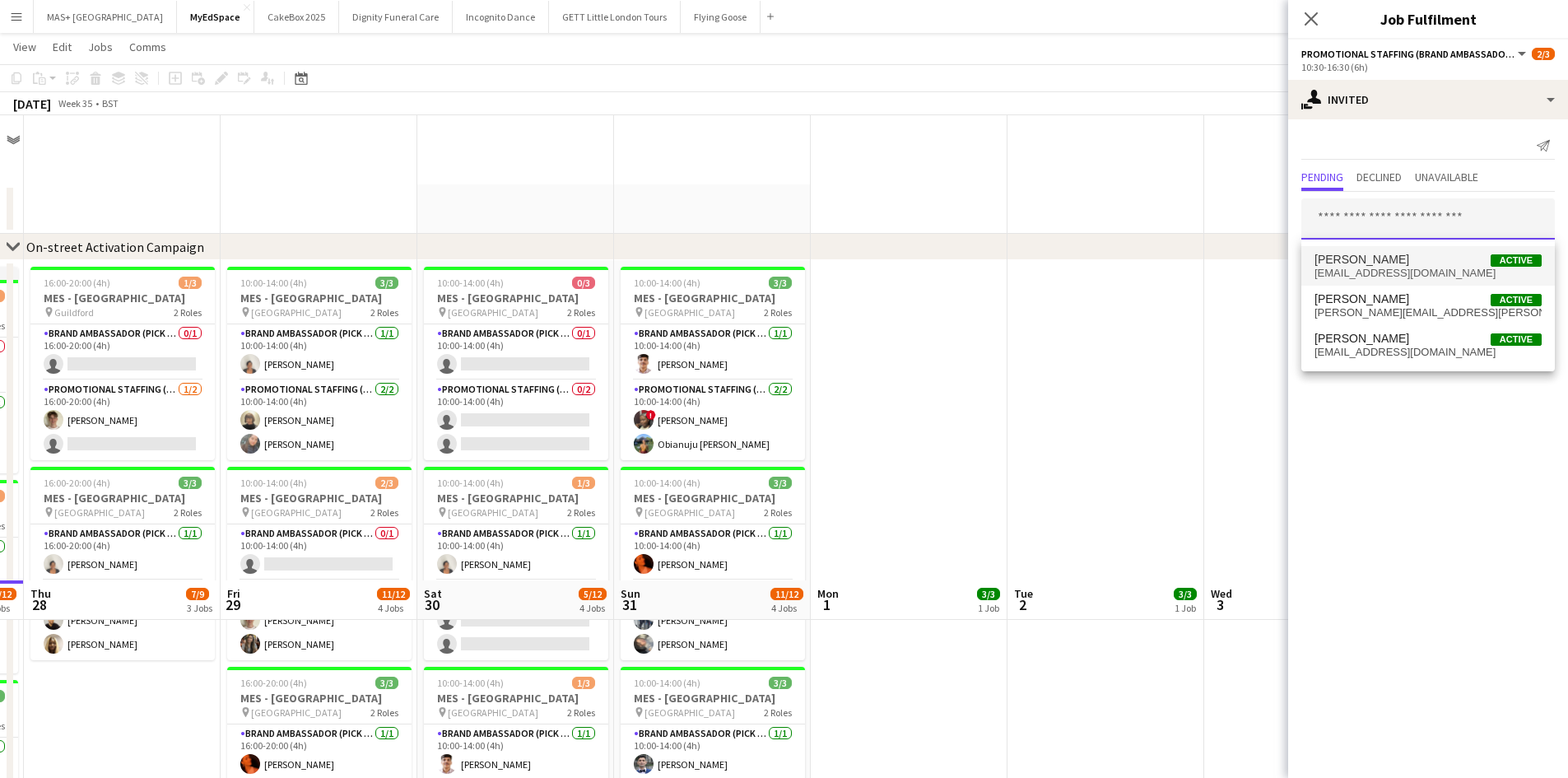
scroll to position [465, 0]
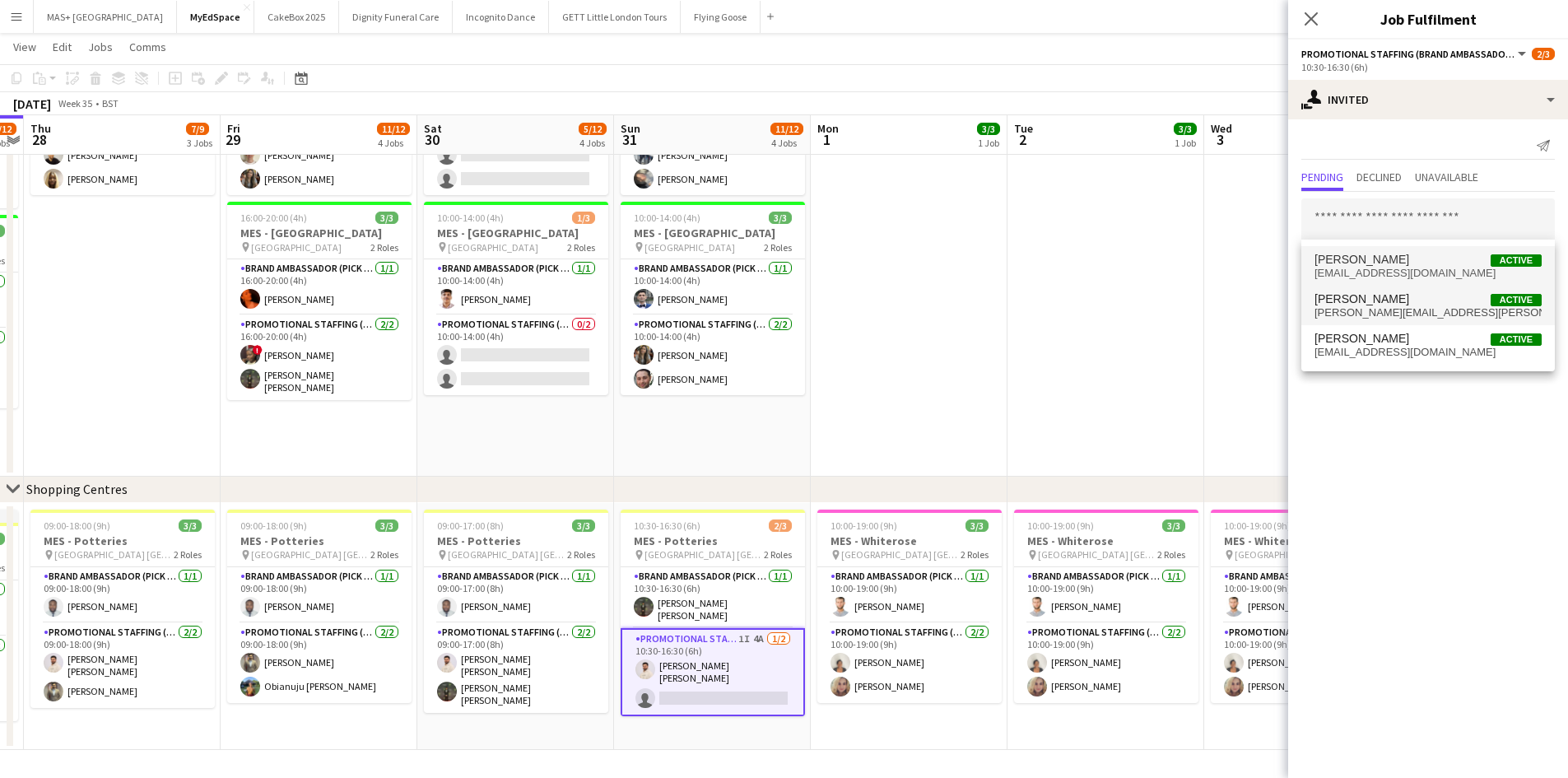
click at [1359, 305] on span "[PERSON_NAME]" at bounding box center [1362, 299] width 94 height 14
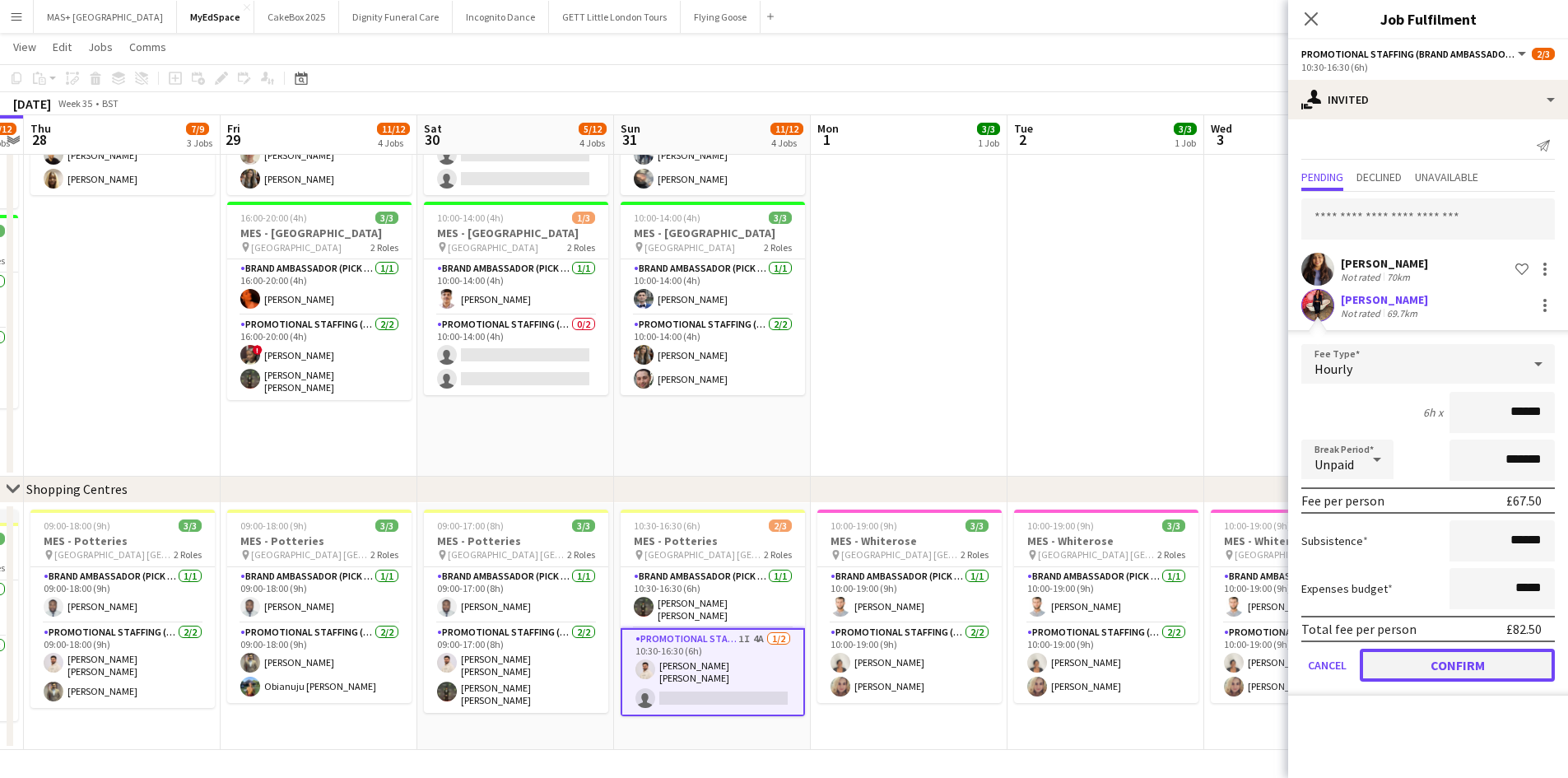
click at [1416, 657] on button "Confirm" at bounding box center [1457, 665] width 195 height 33
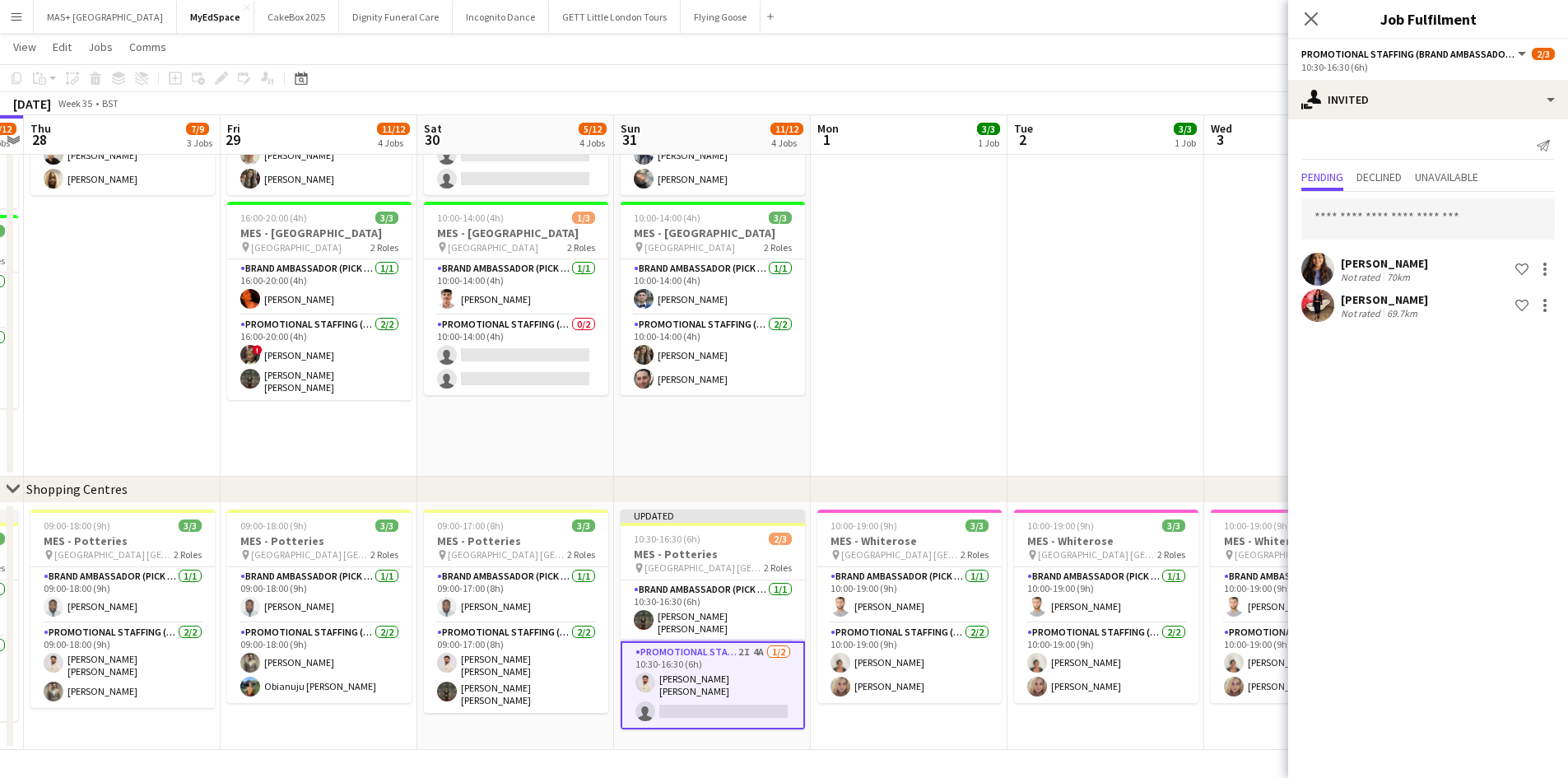
click at [1102, 276] on app-date-cell at bounding box center [1106, 135] width 197 height 682
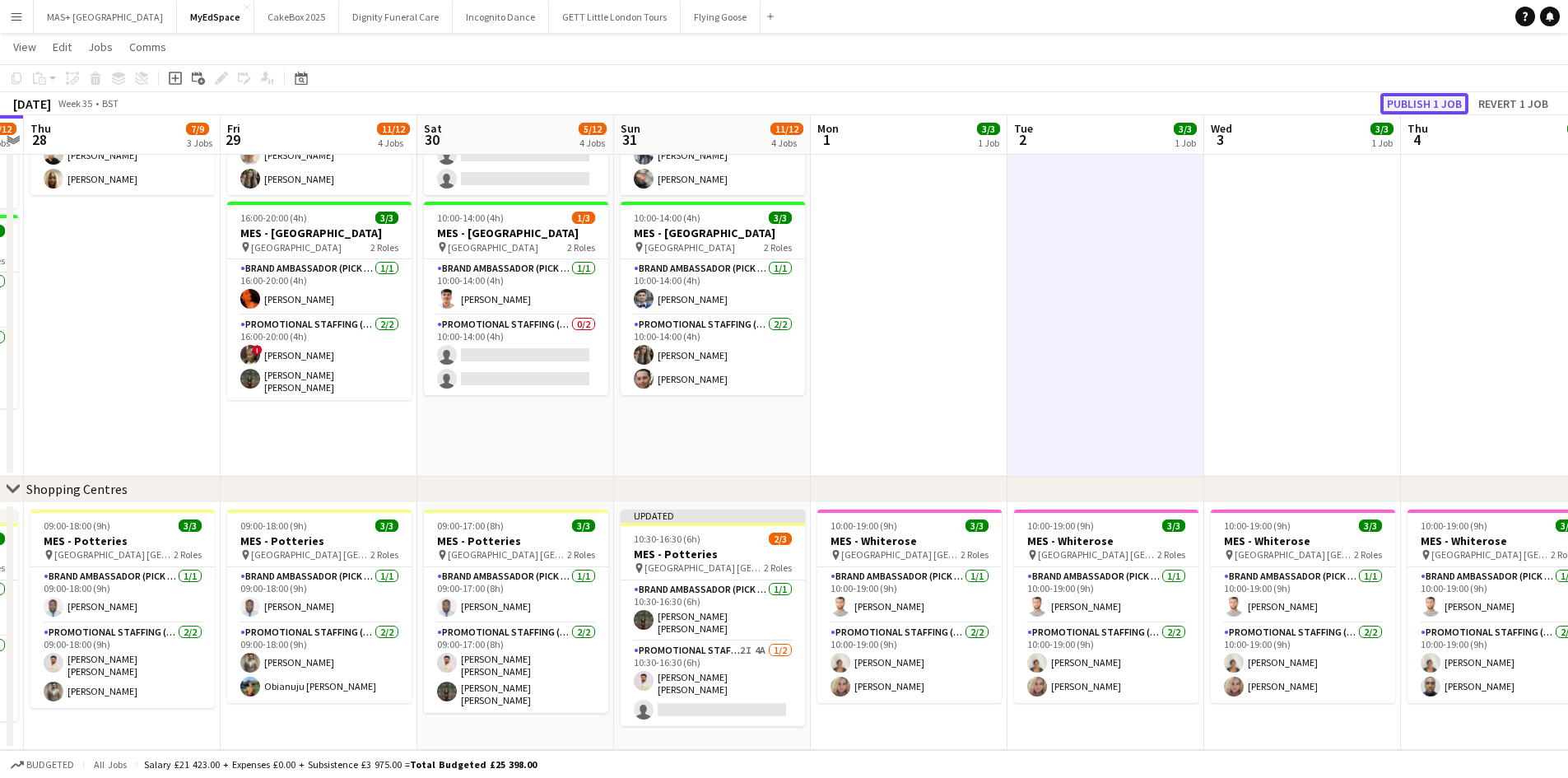
click at [1441, 106] on button "Publish 1 job" at bounding box center [1424, 103] width 88 height 21
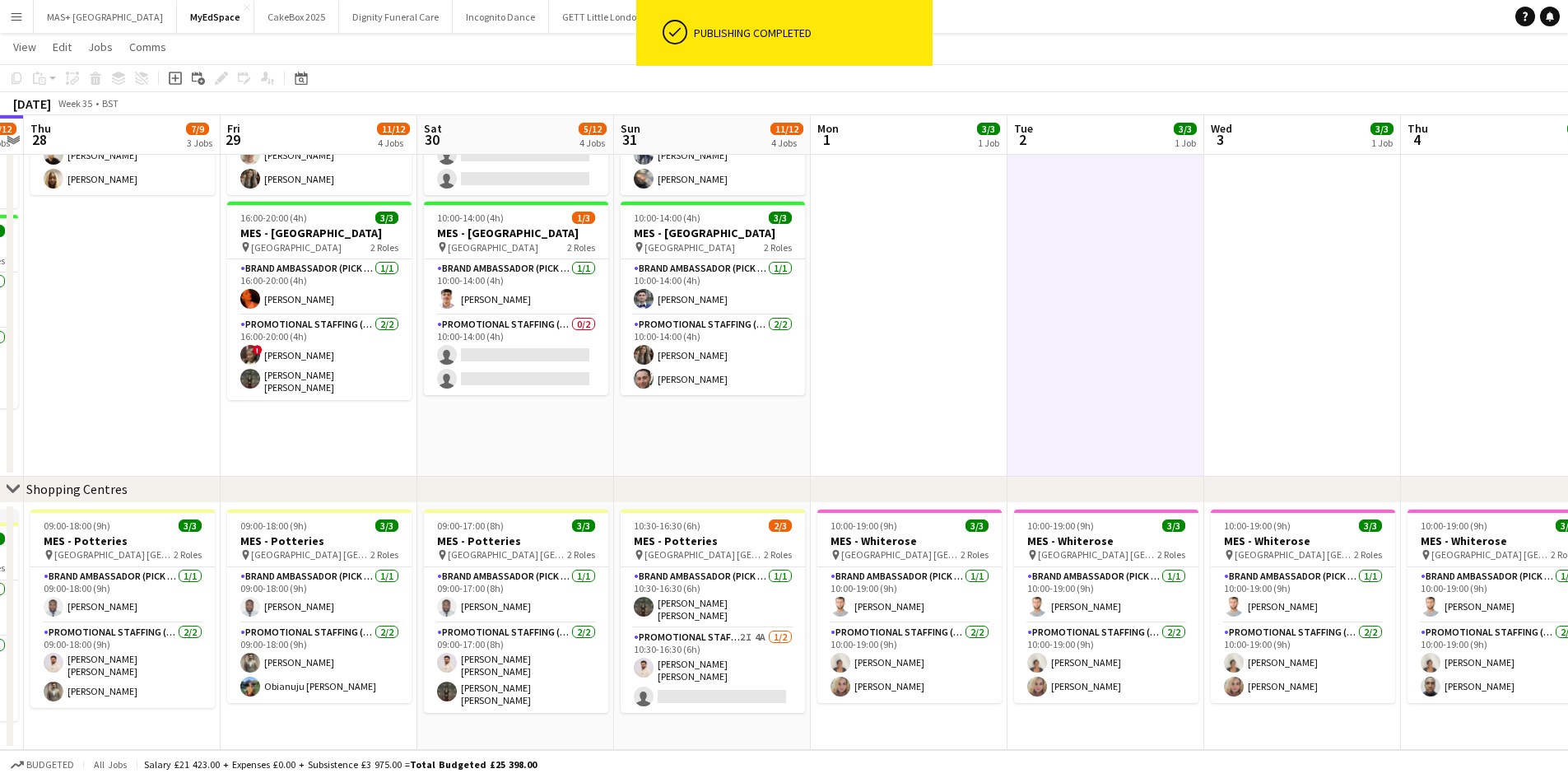
scroll to position [0, 432]
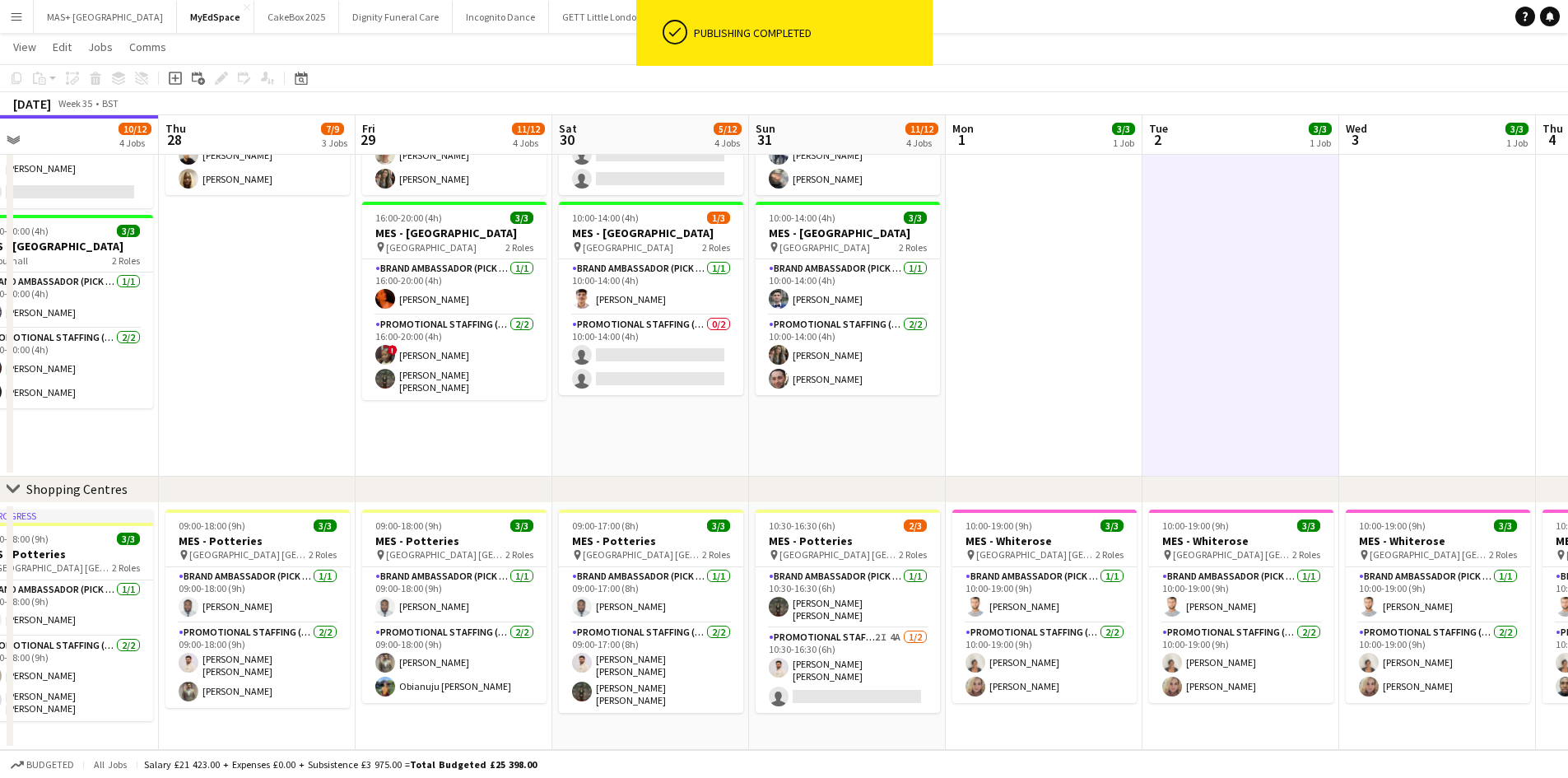
drag, startPoint x: 919, startPoint y: 369, endPoint x: 1448, endPoint y: 317, distance: 531.5
click at [1448, 317] on app-calendar-viewport "Mon 25 3/3 1 Job Tue 26 7/9 3 Jobs Wed 27 10/12 4 Jobs Thu 28 7/9 3 Jobs Fri 29…" at bounding box center [784, 174] width 1568 height 1151
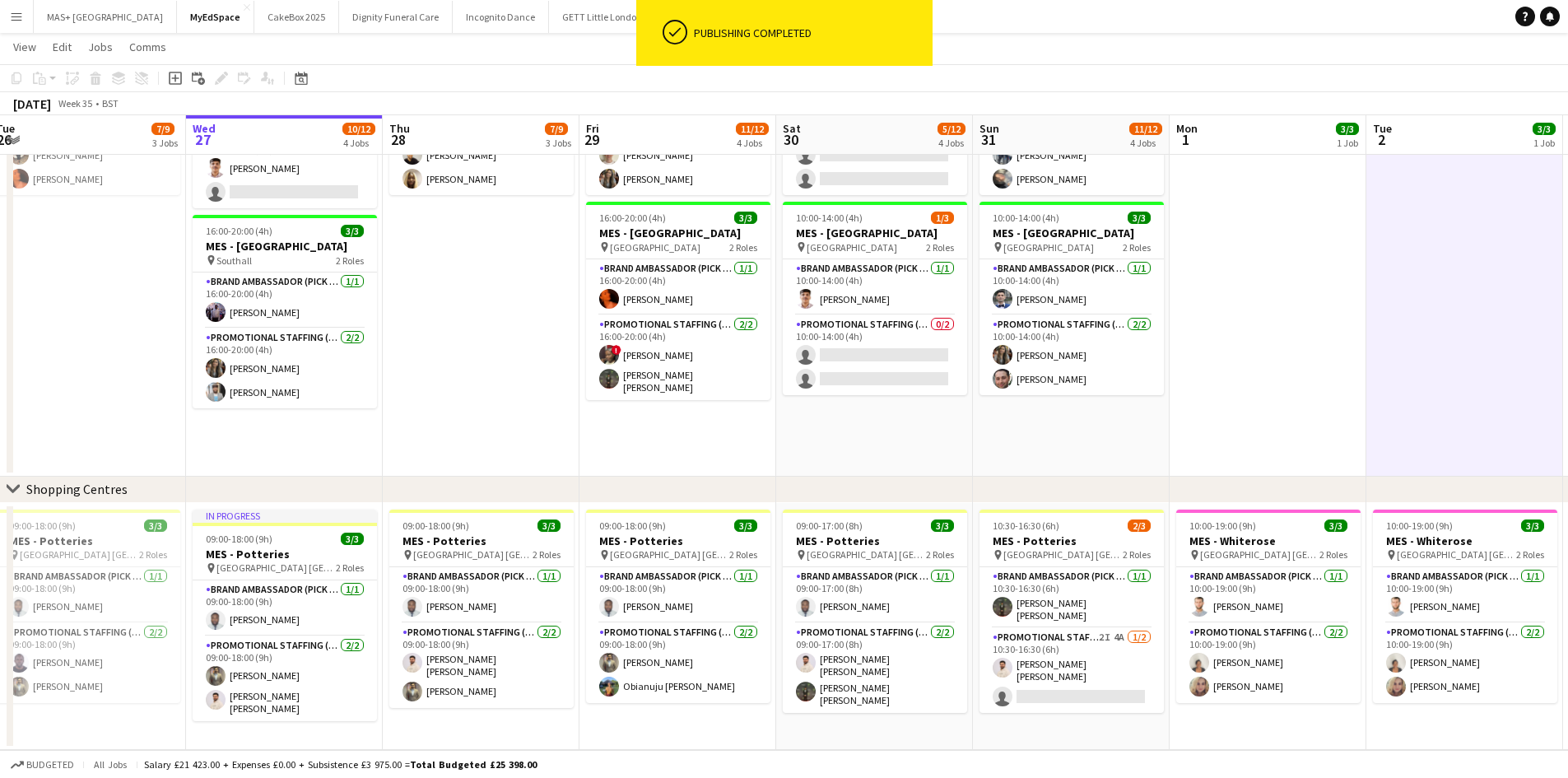
scroll to position [0, 646]
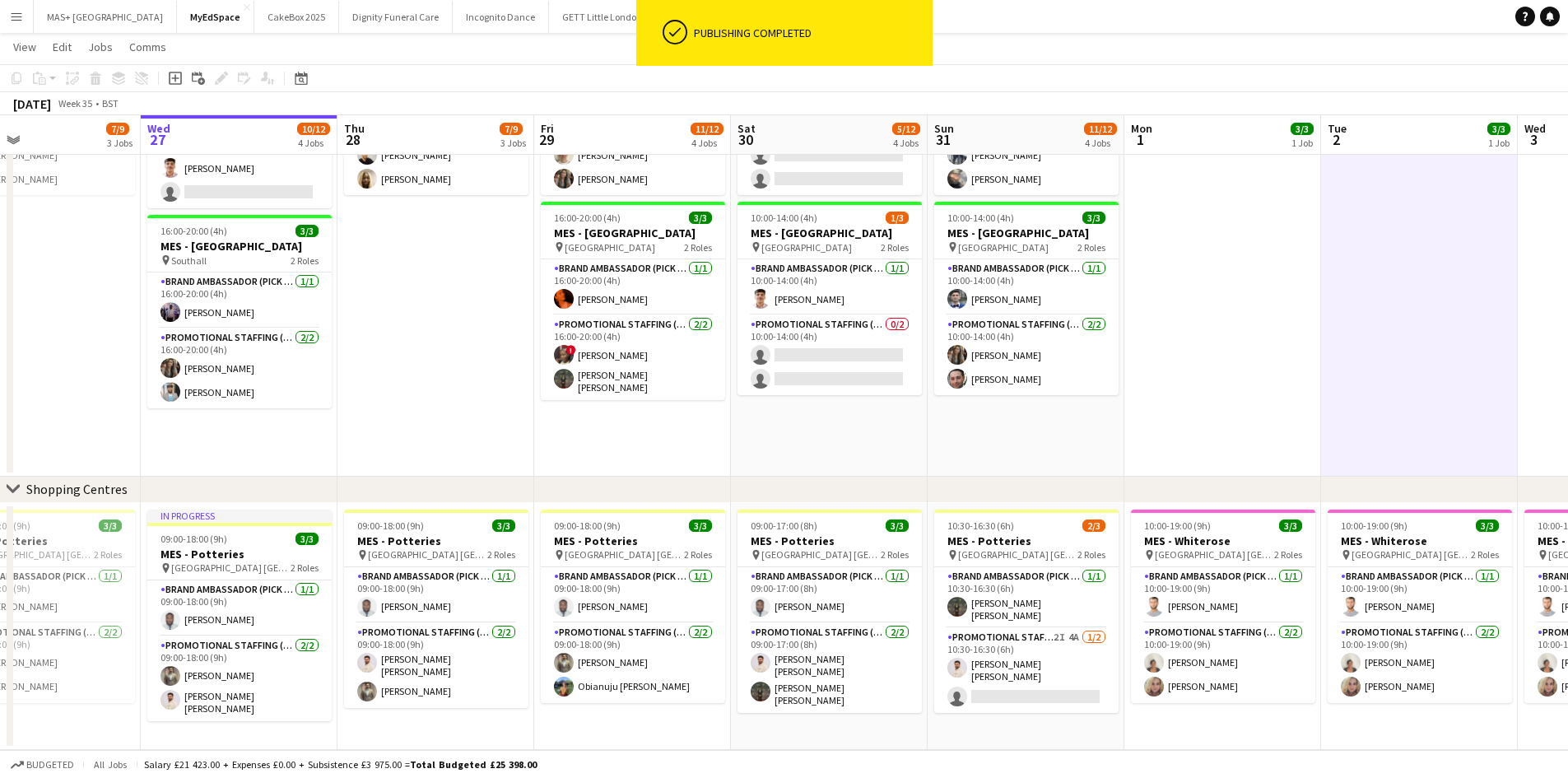
drag, startPoint x: 917, startPoint y: 472, endPoint x: 702, endPoint y: 469, distance: 215.0
click at [702, 469] on app-calendar-viewport "Sat 23 8/8 3 Jobs Sun 24 12/12 4 Jobs Mon 25 3/3 1 Job Tue 26 7/9 3 Jobs Wed 27…" at bounding box center [784, 174] width 1568 height 1151
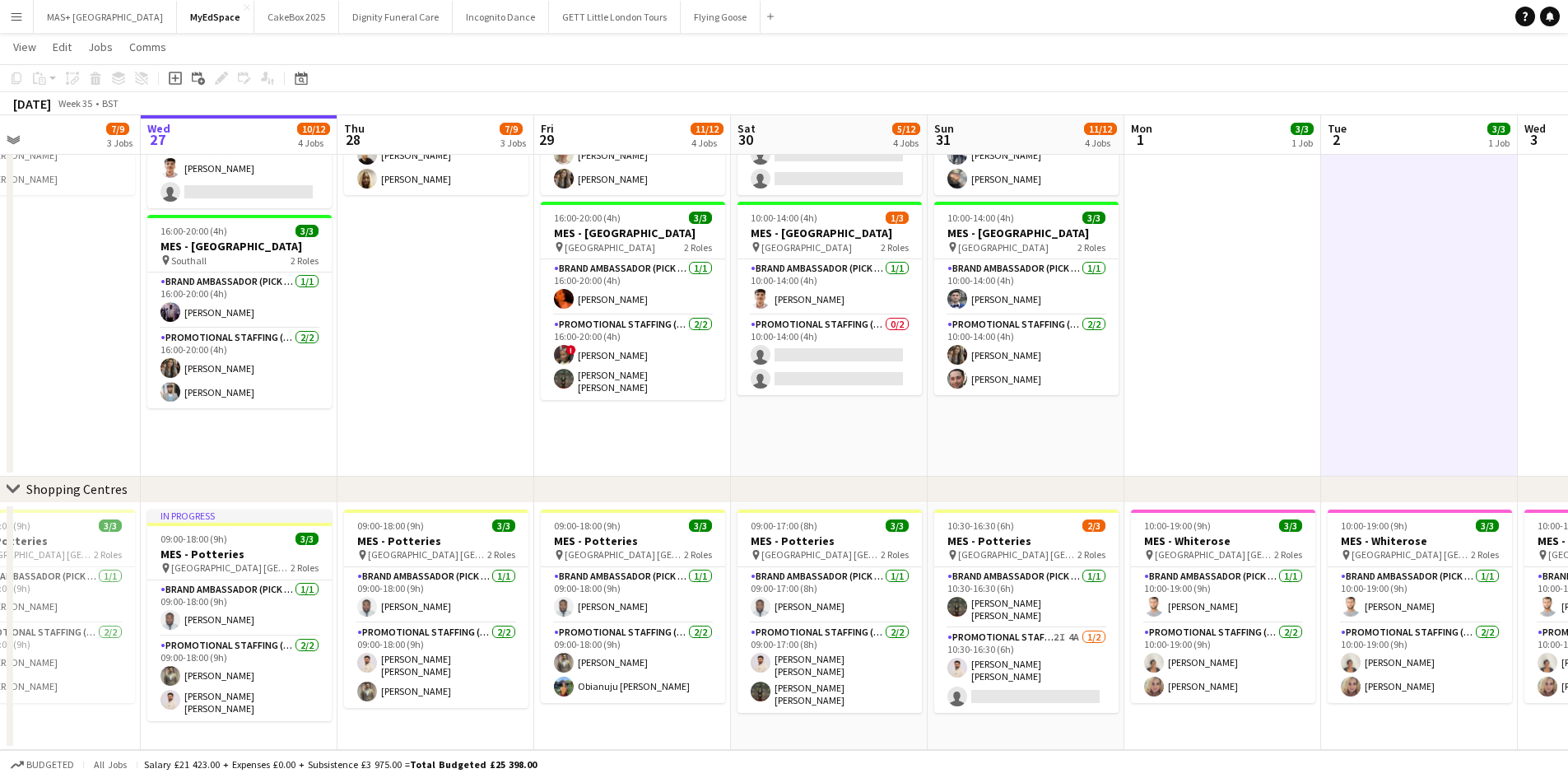
drag, startPoint x: 441, startPoint y: 497, endPoint x: 959, endPoint y: 439, distance: 521.2
click at [959, 439] on div "chevron-right On-street Activation Campaign chevron-right Shopping Centres Sat …" at bounding box center [784, 174] width 1568 height 1151
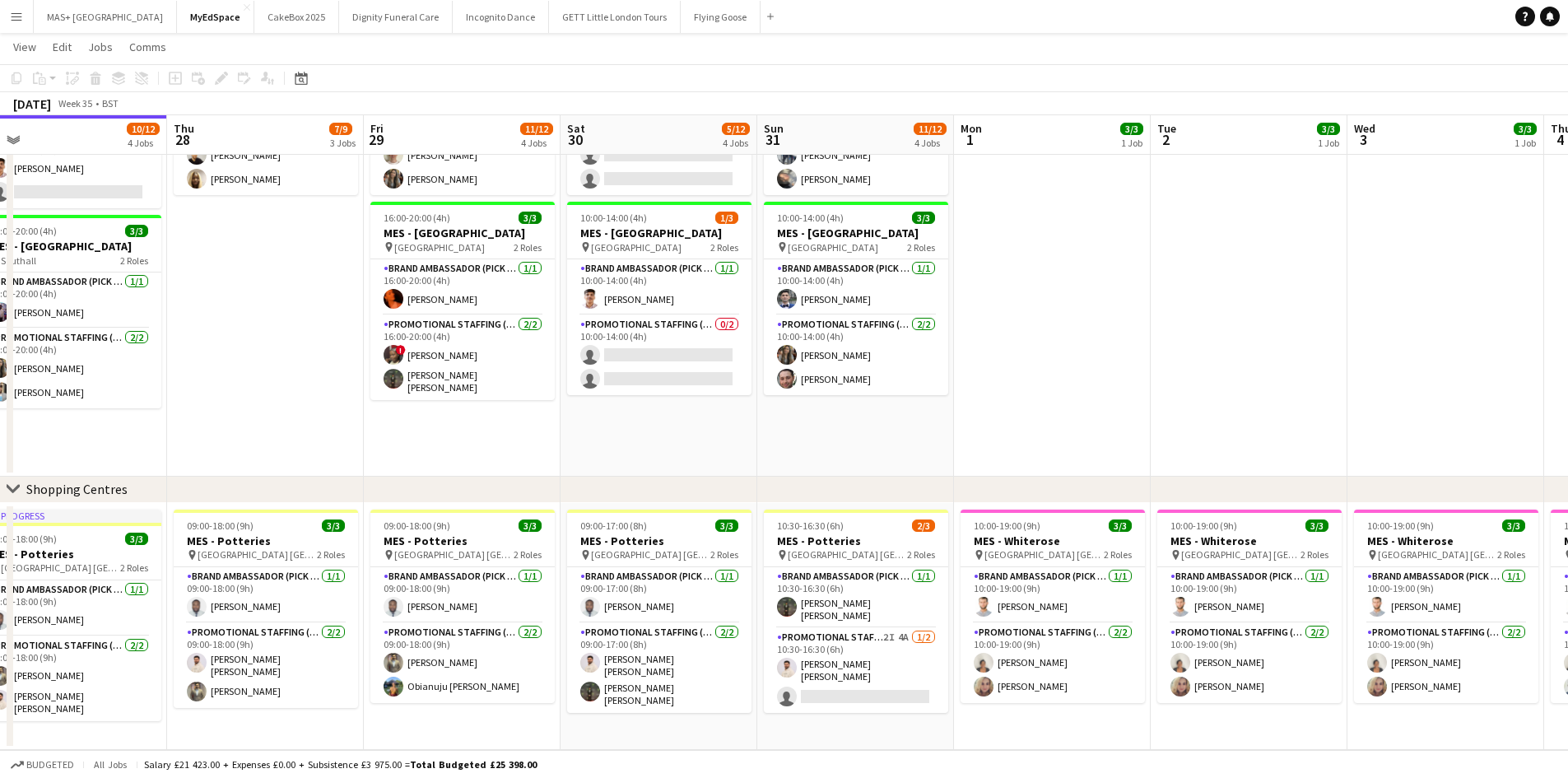
scroll to position [0, 596]
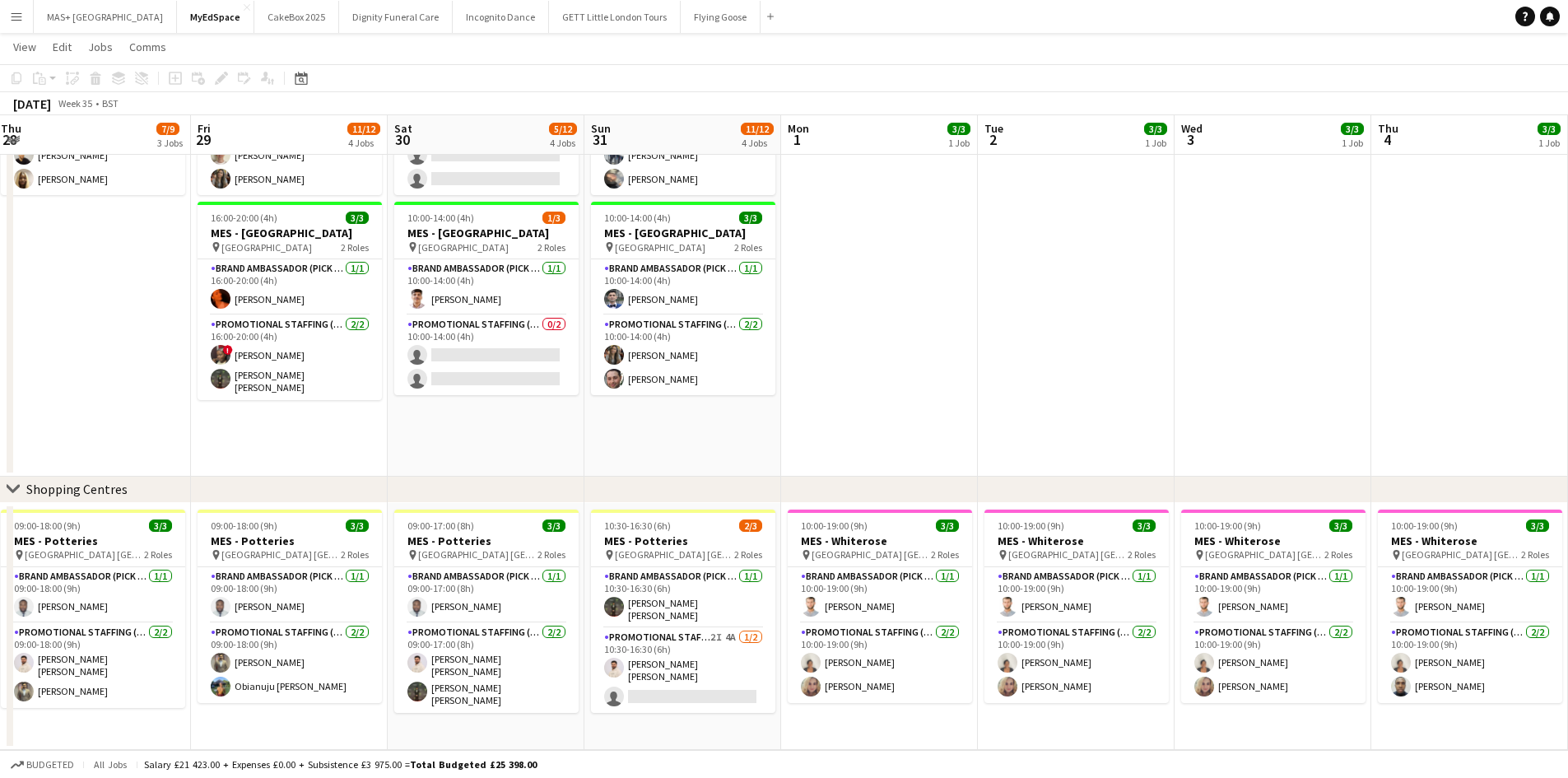
drag, startPoint x: 446, startPoint y: 435, endPoint x: 103, endPoint y: 422, distance: 343.2
click at [103, 422] on app-calendar-viewport "Mon 25 3/3 1 Job Tue 26 7/9 3 Jobs Wed 27 10/12 4 Jobs Thu 28 7/9 3 Jobs Fri 29…" at bounding box center [784, 174] width 1568 height 1151
click at [696, 653] on app-card-role "Promotional Staffing (Brand Ambassadors) 2I 4A [DATE] 10:30-16:30 (6h) [PERSON_…" at bounding box center [683, 671] width 185 height 85
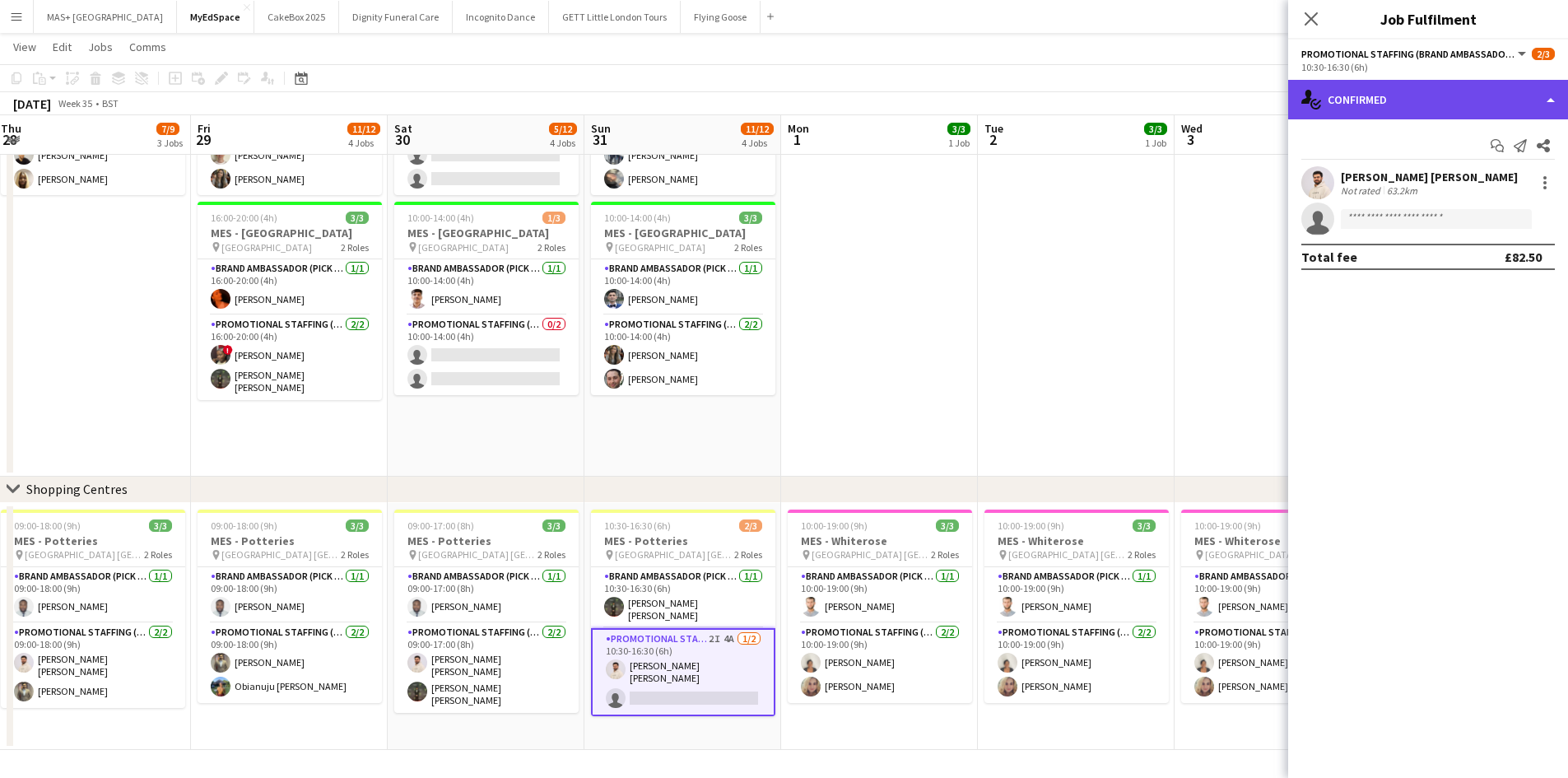
click at [1409, 104] on div "single-neutral-actions-check-2 Confirmed" at bounding box center [1428, 100] width 280 height 39
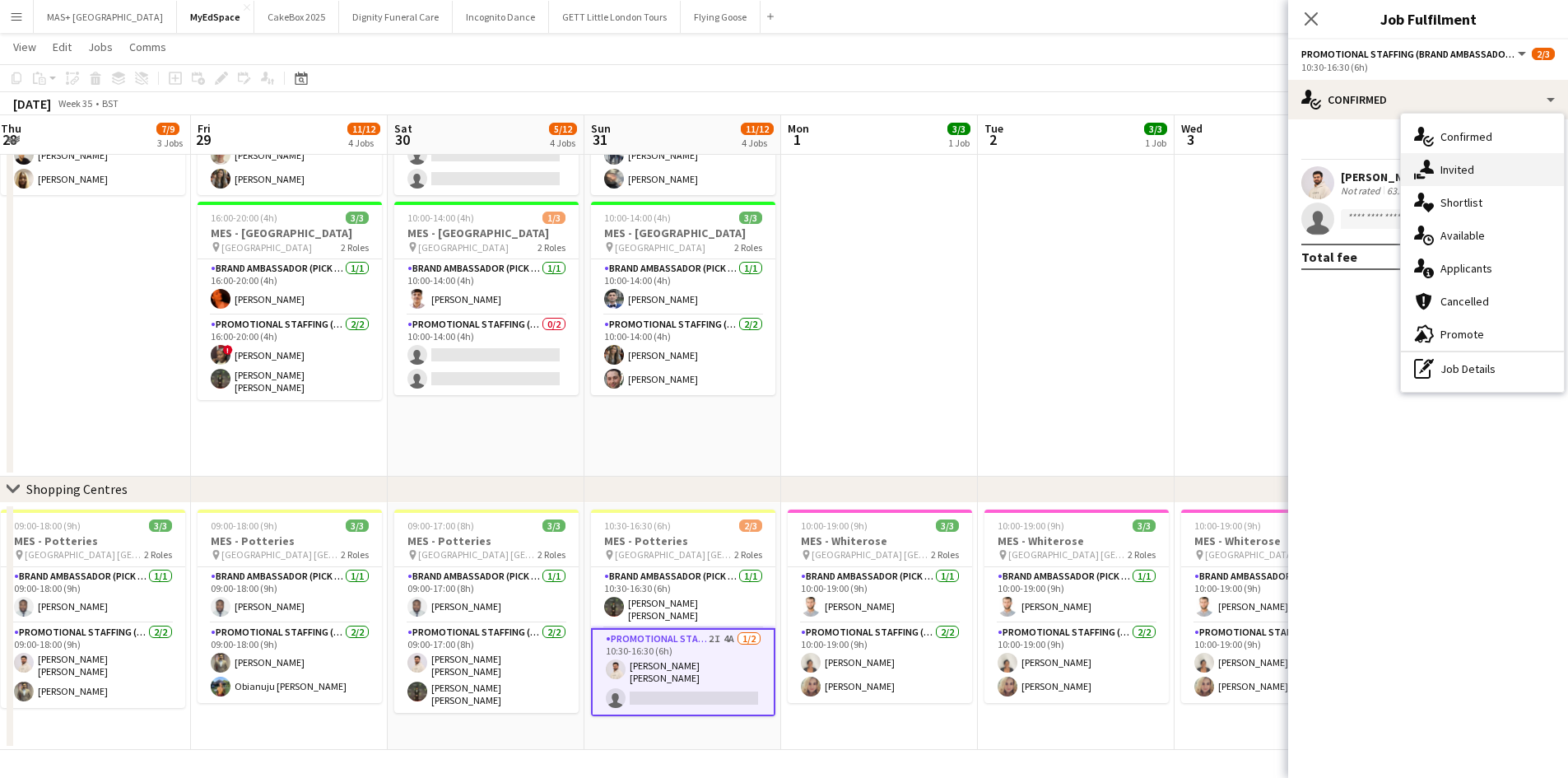
click at [1448, 163] on div "single-neutral-actions-share-1 Invited" at bounding box center [1482, 169] width 163 height 33
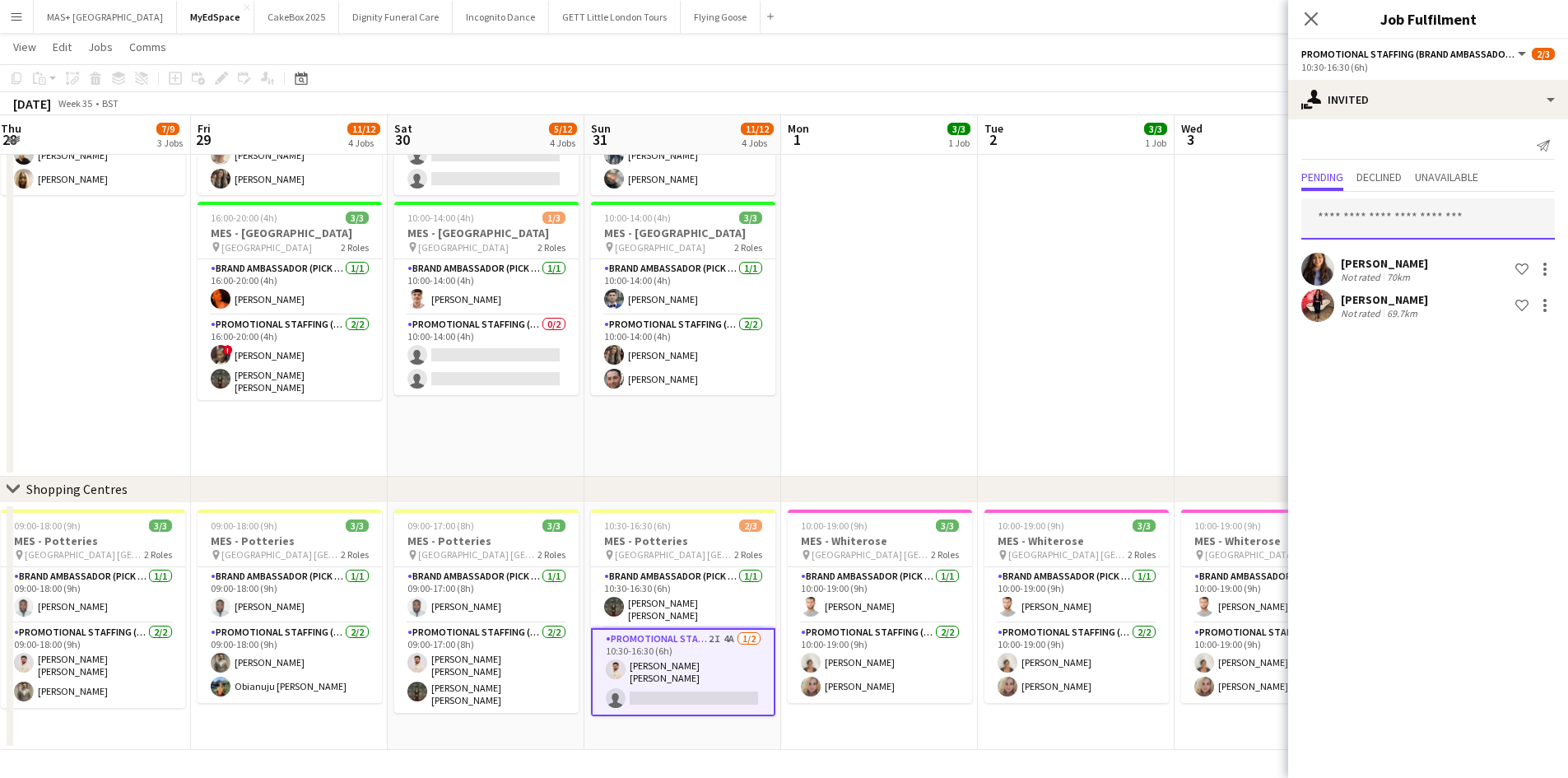
click at [1348, 223] on input "text" at bounding box center [1428, 219] width 254 height 41
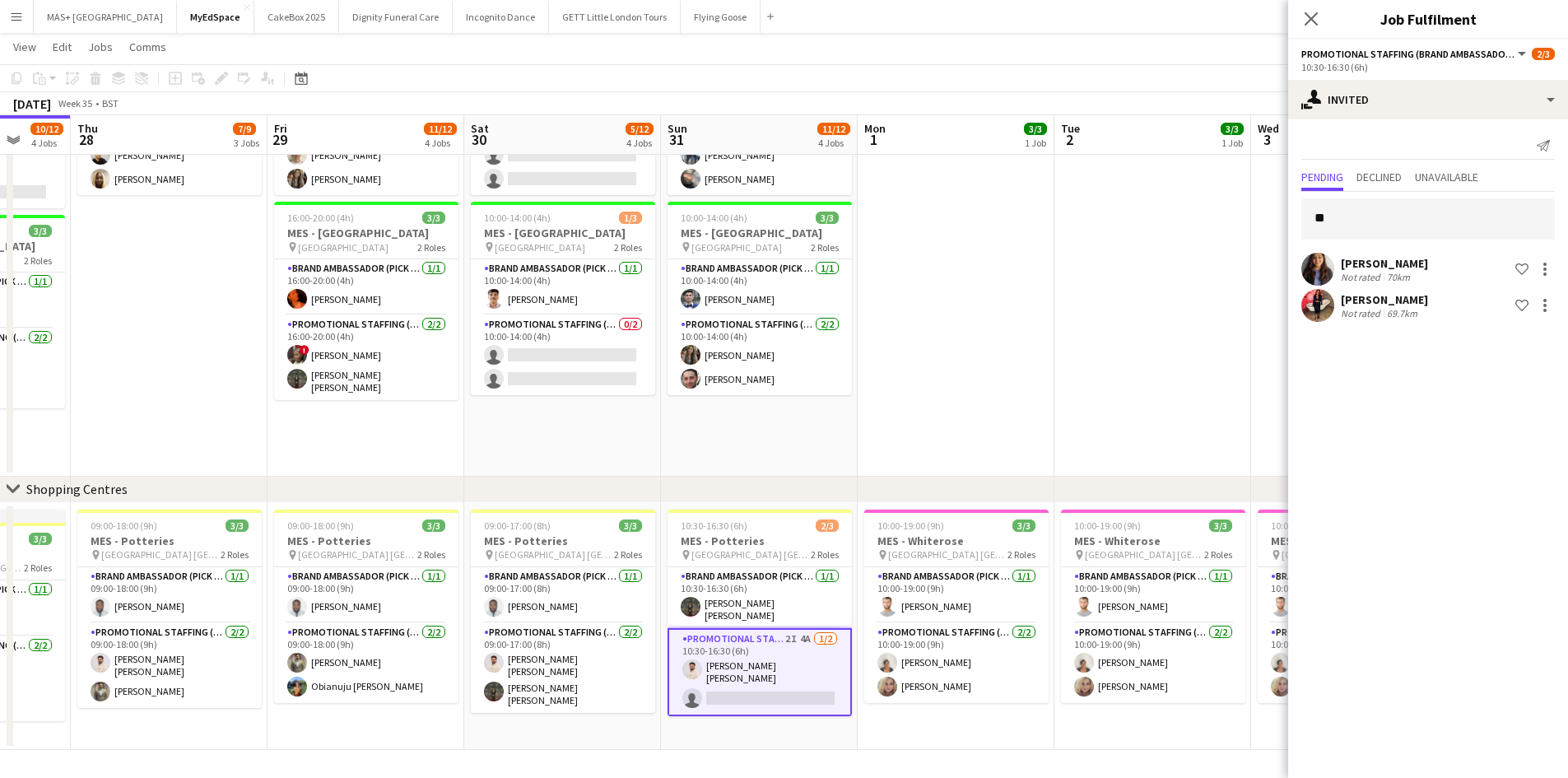
scroll to position [0, 531]
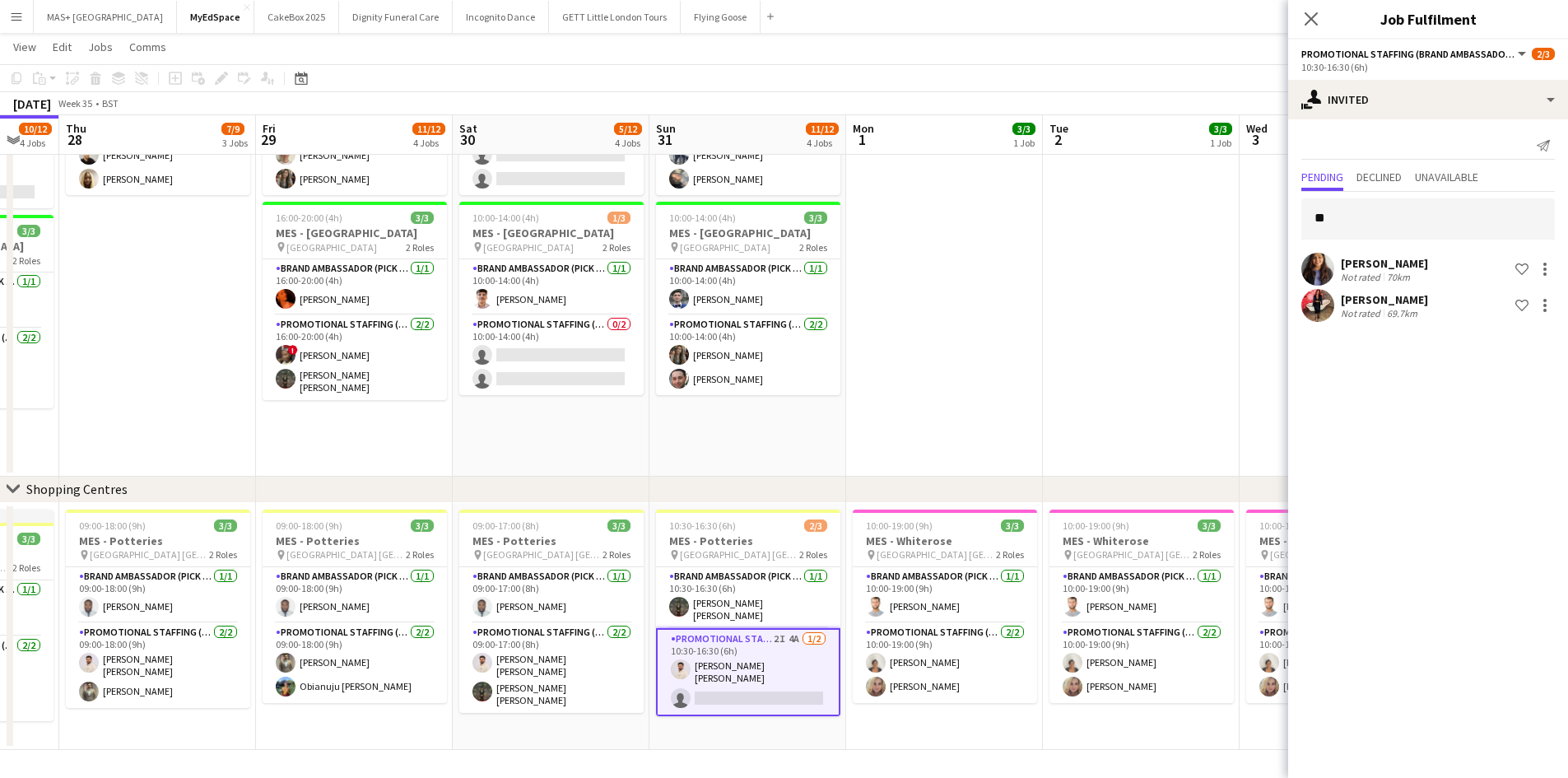
drag, startPoint x: 791, startPoint y: 369, endPoint x: 1124, endPoint y: 317, distance: 337.0
click at [856, 362] on app-calendar-viewport "Mon 25 3/3 1 Job Tue 26 7/9 3 Jobs Wed 27 10/12 4 Jobs Thu 28 7/9 3 Jobs Fri 29…" at bounding box center [784, 174] width 1568 height 1151
click at [1344, 226] on input "**" at bounding box center [1428, 219] width 254 height 41
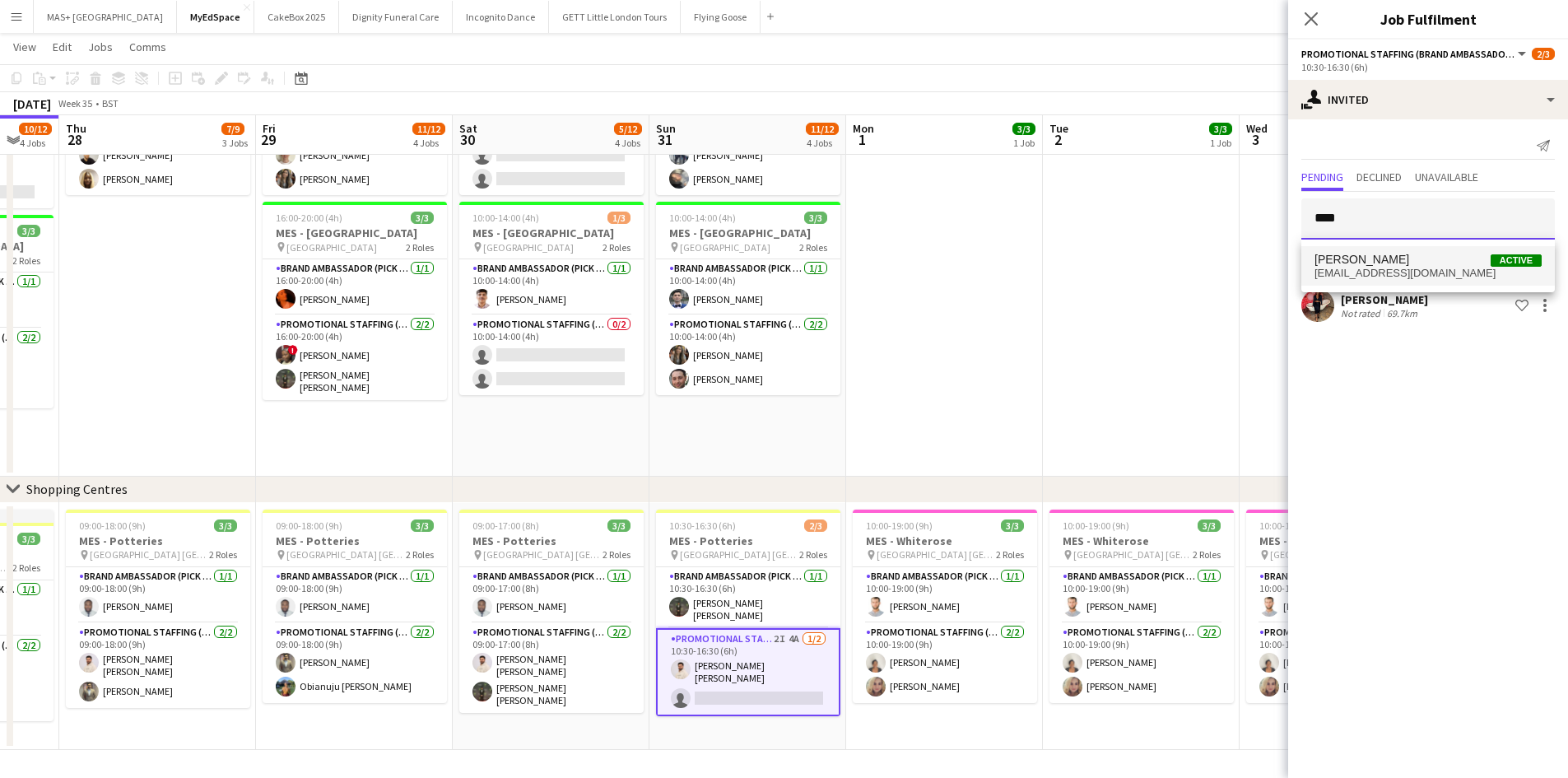
type input "****"
click at [1388, 264] on span "[PERSON_NAME]" at bounding box center [1362, 260] width 94 height 14
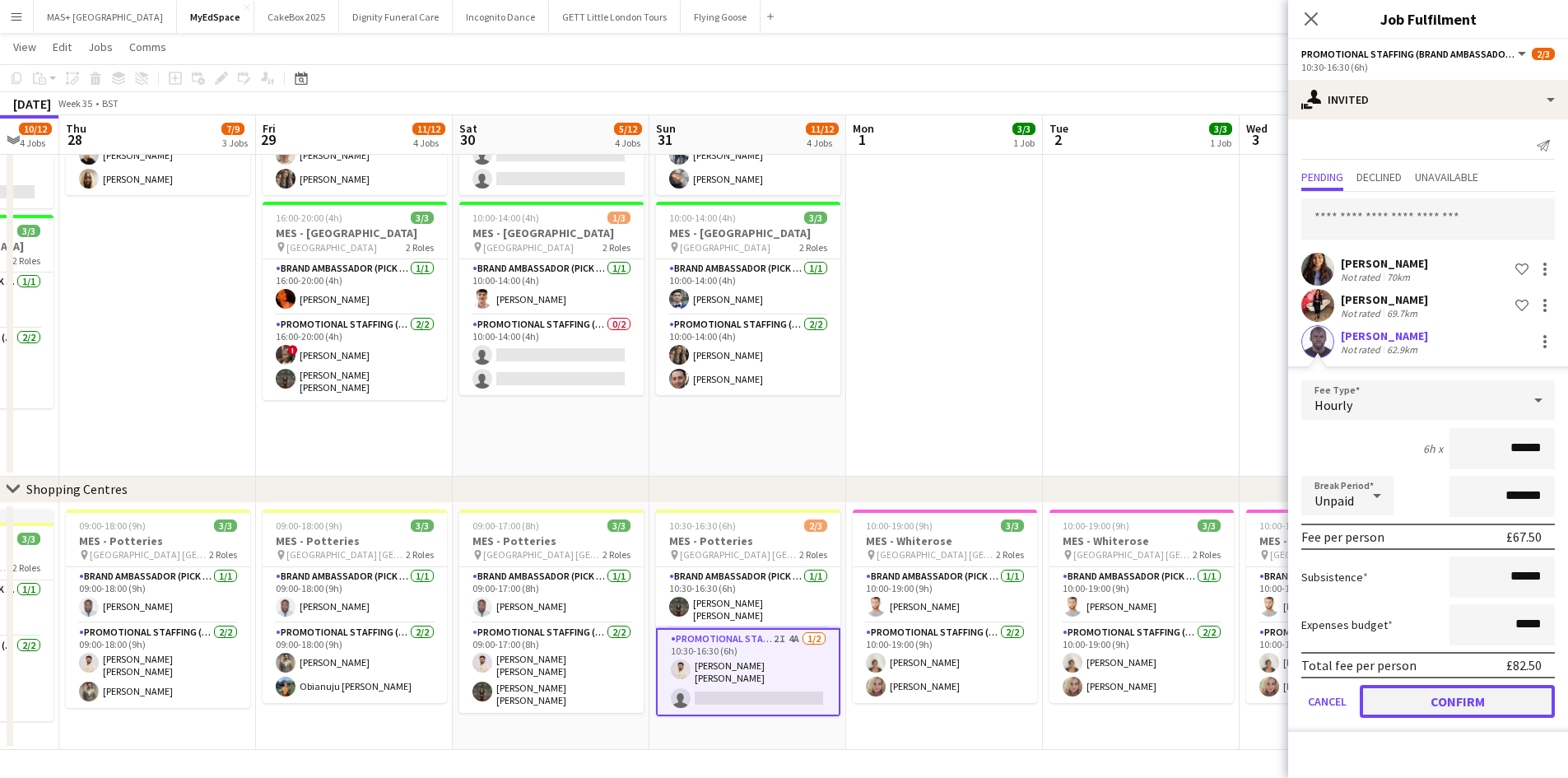
click at [1461, 701] on button "Confirm" at bounding box center [1457, 701] width 195 height 33
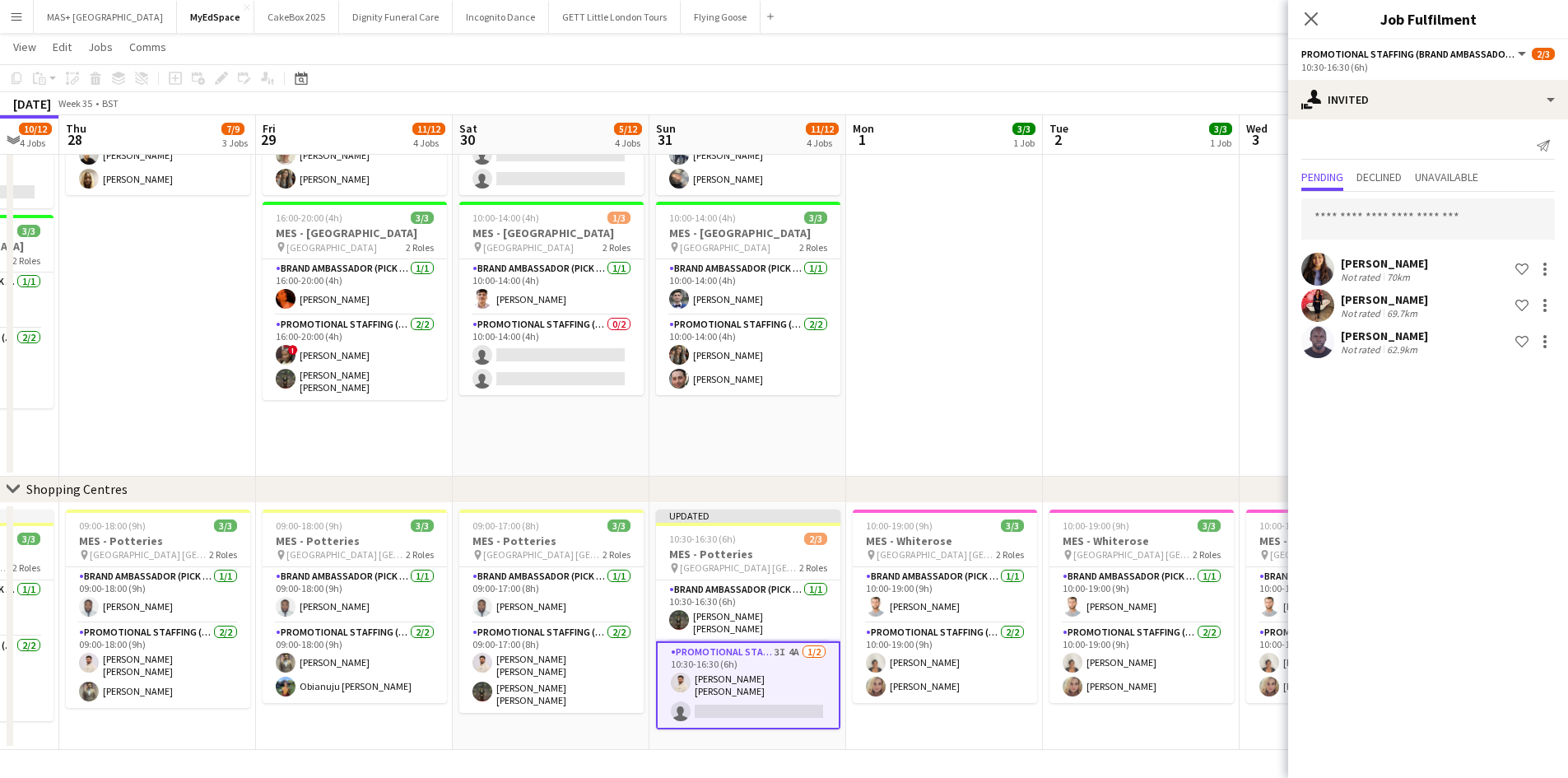
click at [1205, 413] on app-date-cell at bounding box center [1141, 135] width 197 height 682
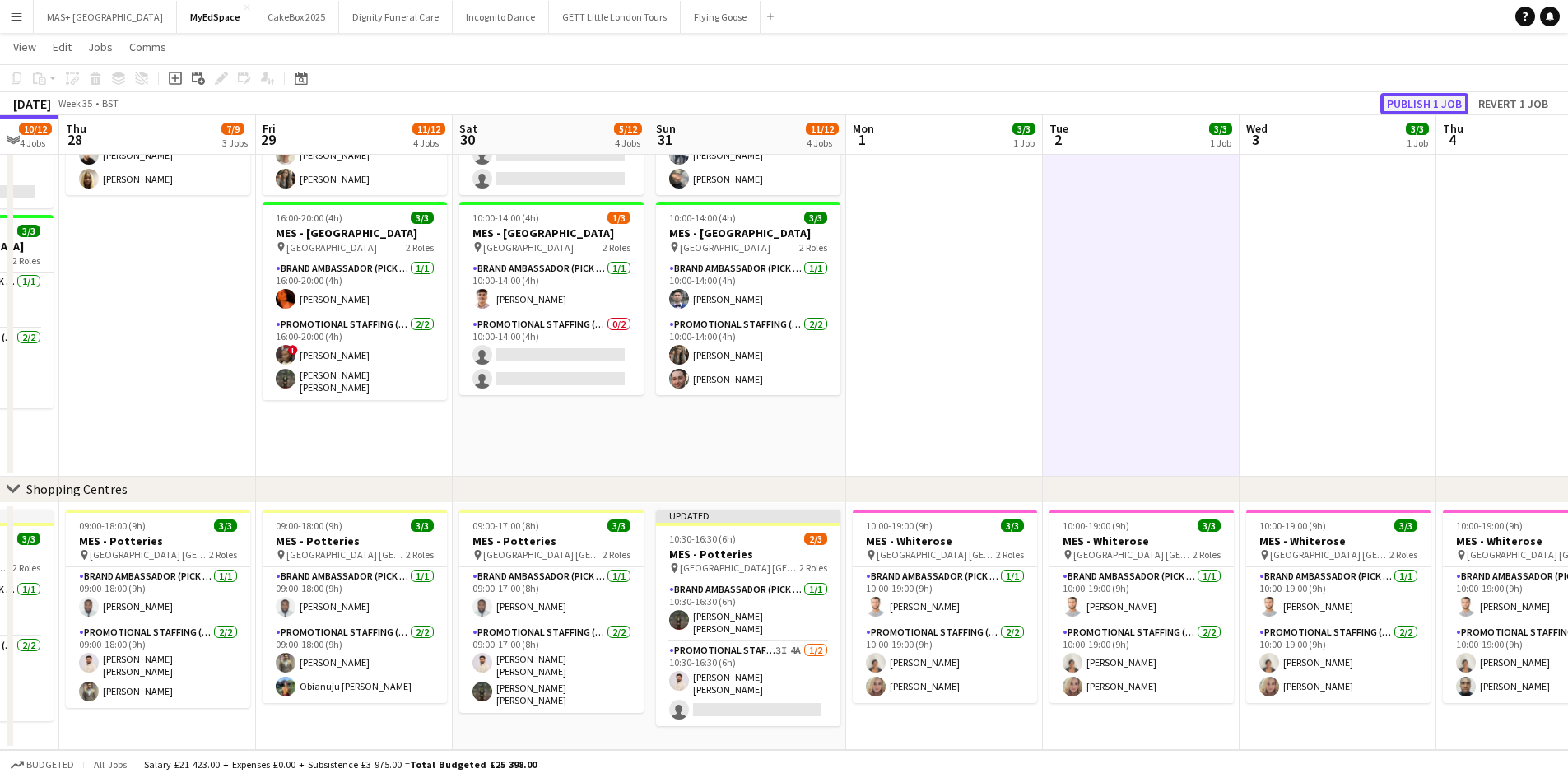
click at [1413, 100] on button "Publish 1 job" at bounding box center [1424, 103] width 88 height 21
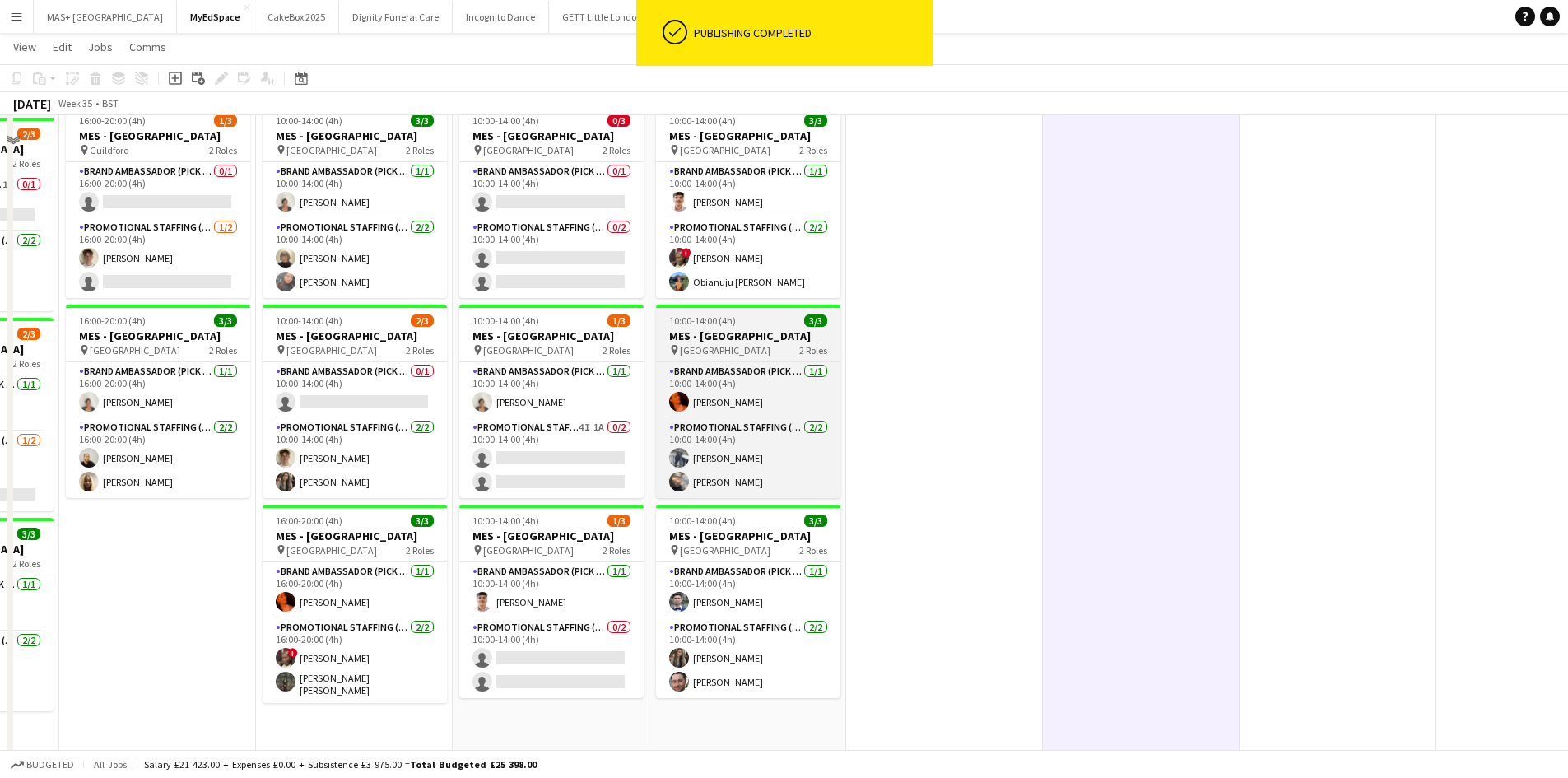
scroll to position [54, 0]
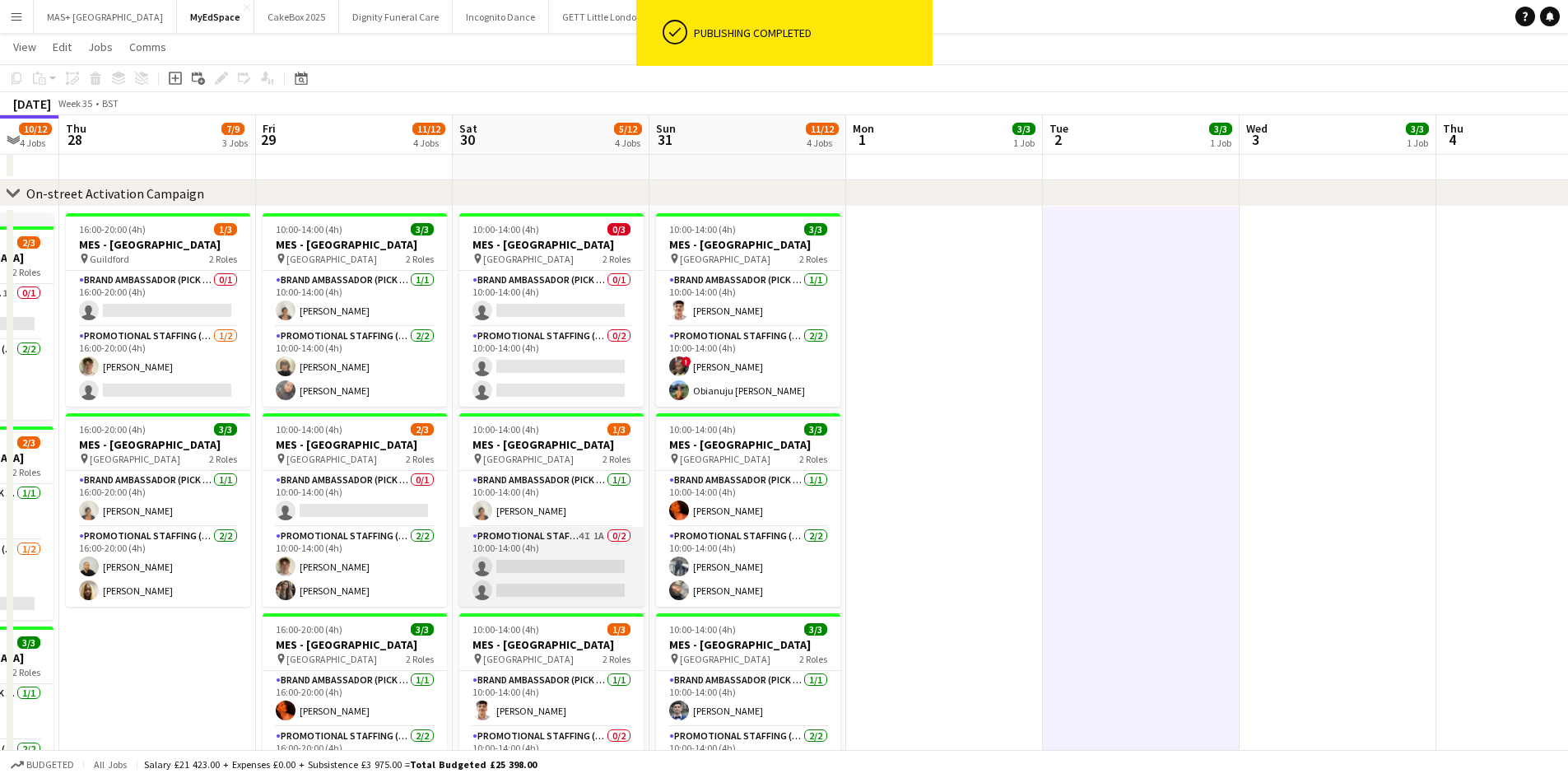
click at [547, 529] on app-card-role "Promotional Staffing (Brand Ambassadors) 4I 1A 0/2 10:00-14:00 (4h) single-neut…" at bounding box center [552, 567] width 185 height 80
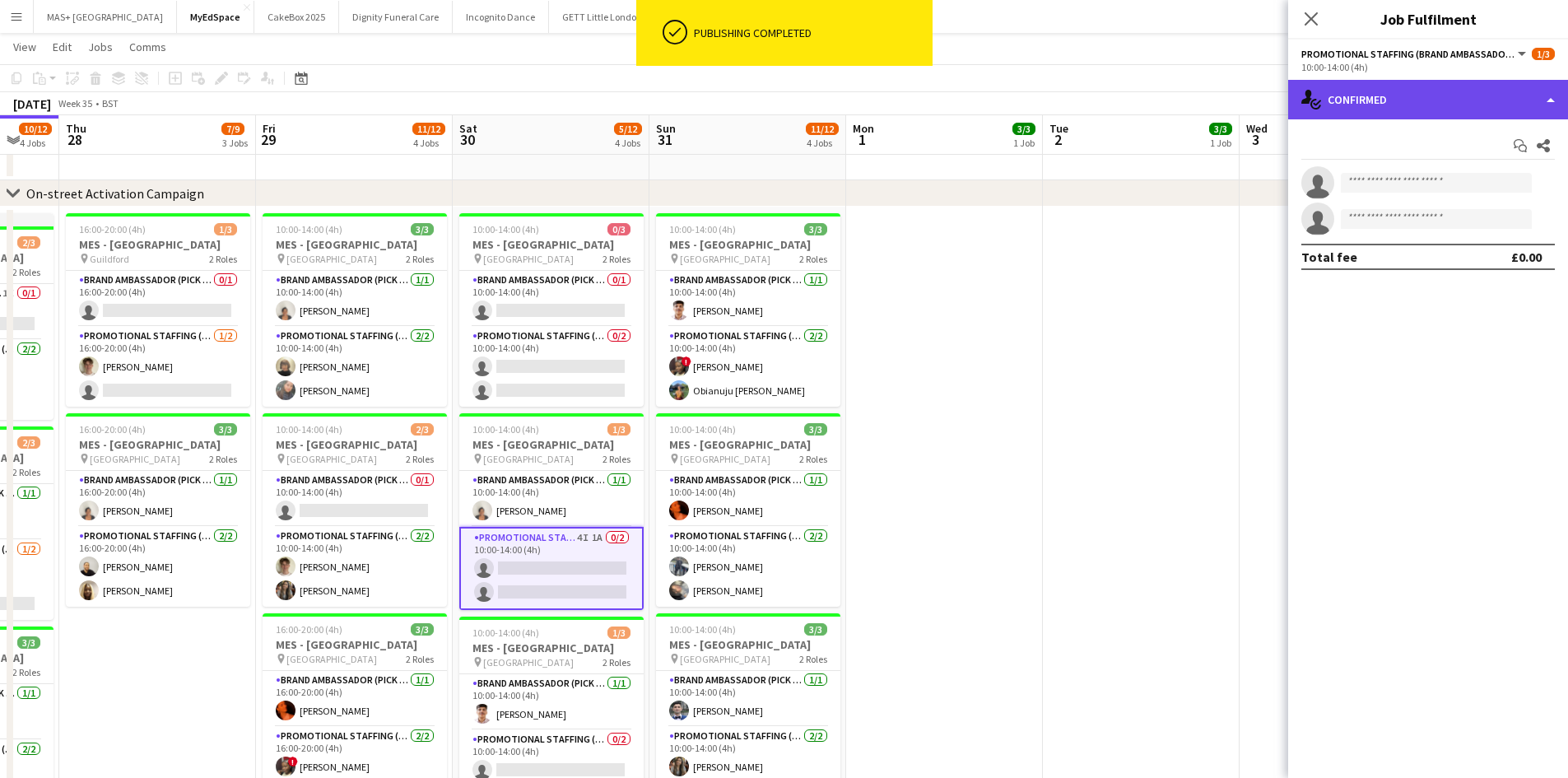
click at [1359, 101] on div "single-neutral-actions-check-2 Confirmed" at bounding box center [1428, 100] width 280 height 39
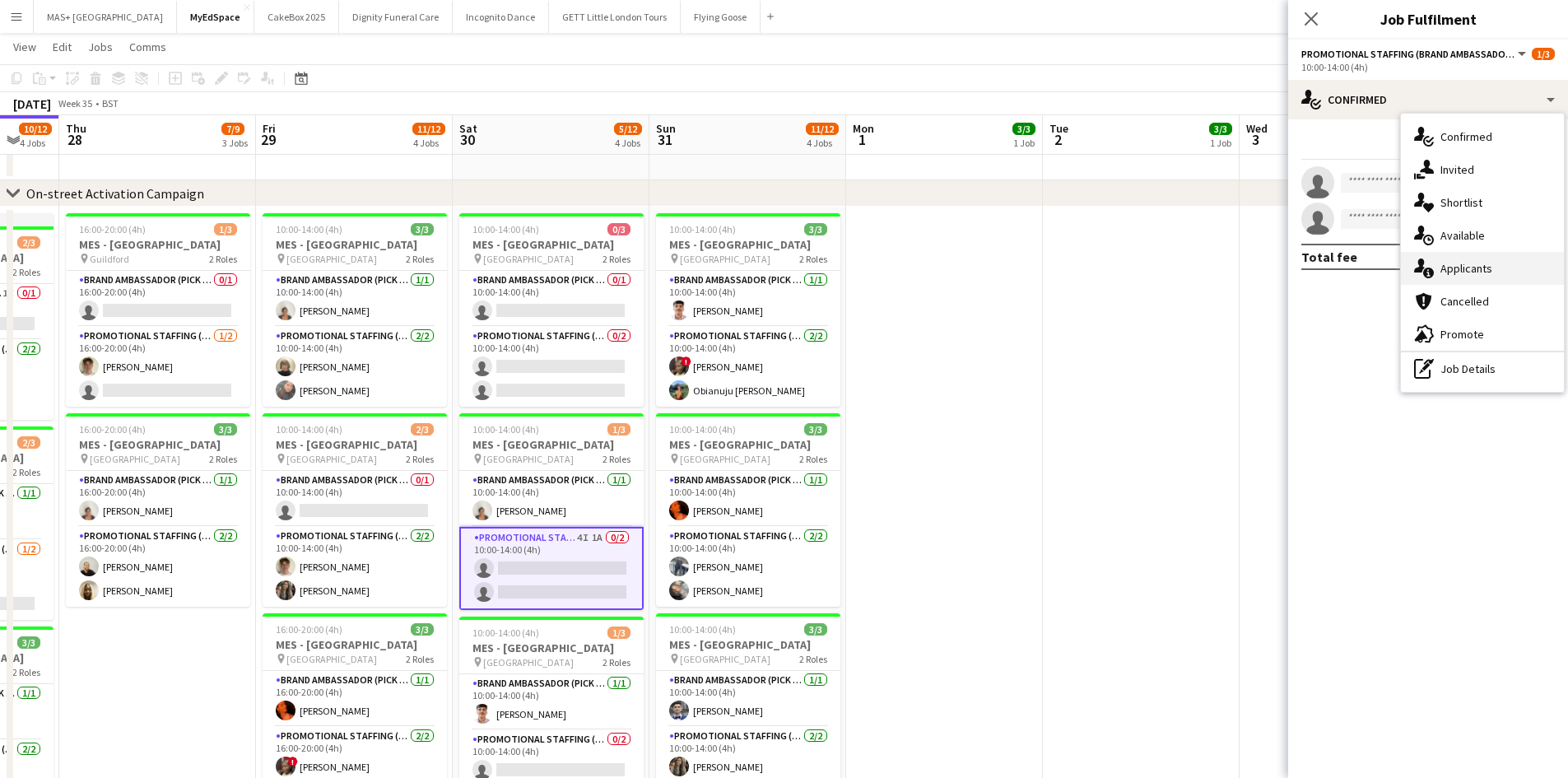
click at [1448, 260] on div "single-neutral-actions-information Applicants" at bounding box center [1482, 268] width 163 height 33
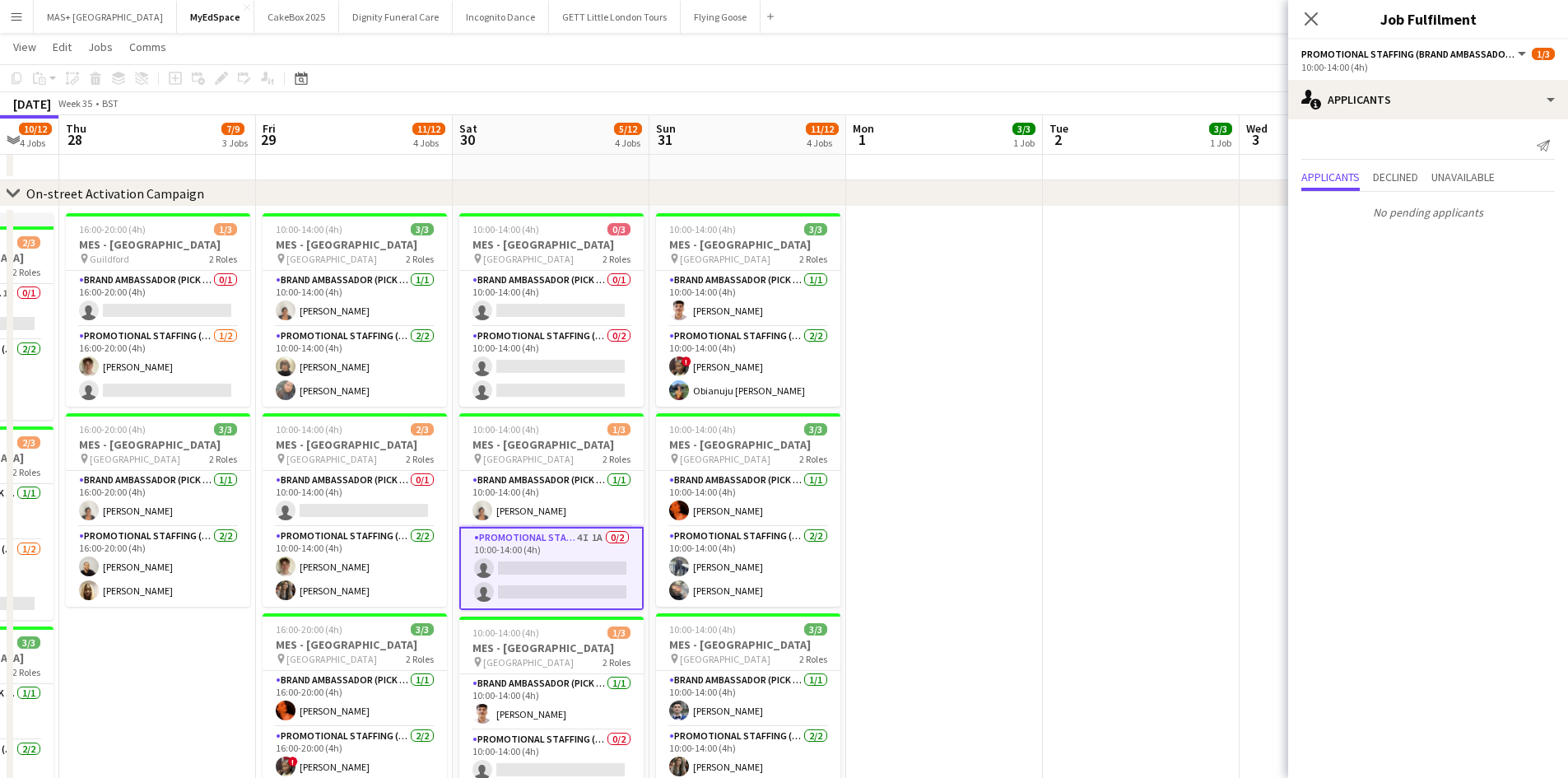
click at [1141, 406] on app-date-cell at bounding box center [1141, 547] width 197 height 682
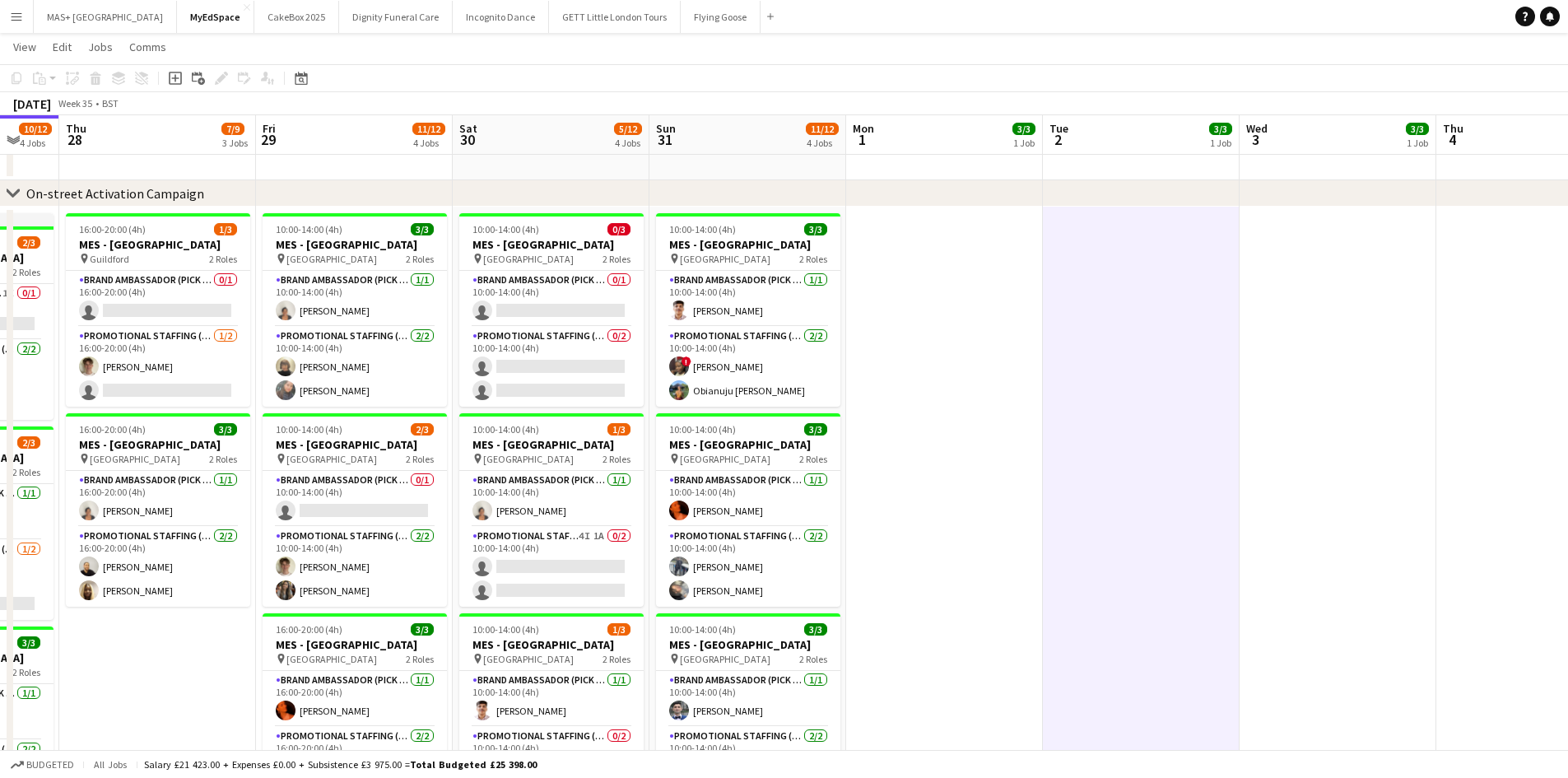
scroll to position [0, 426]
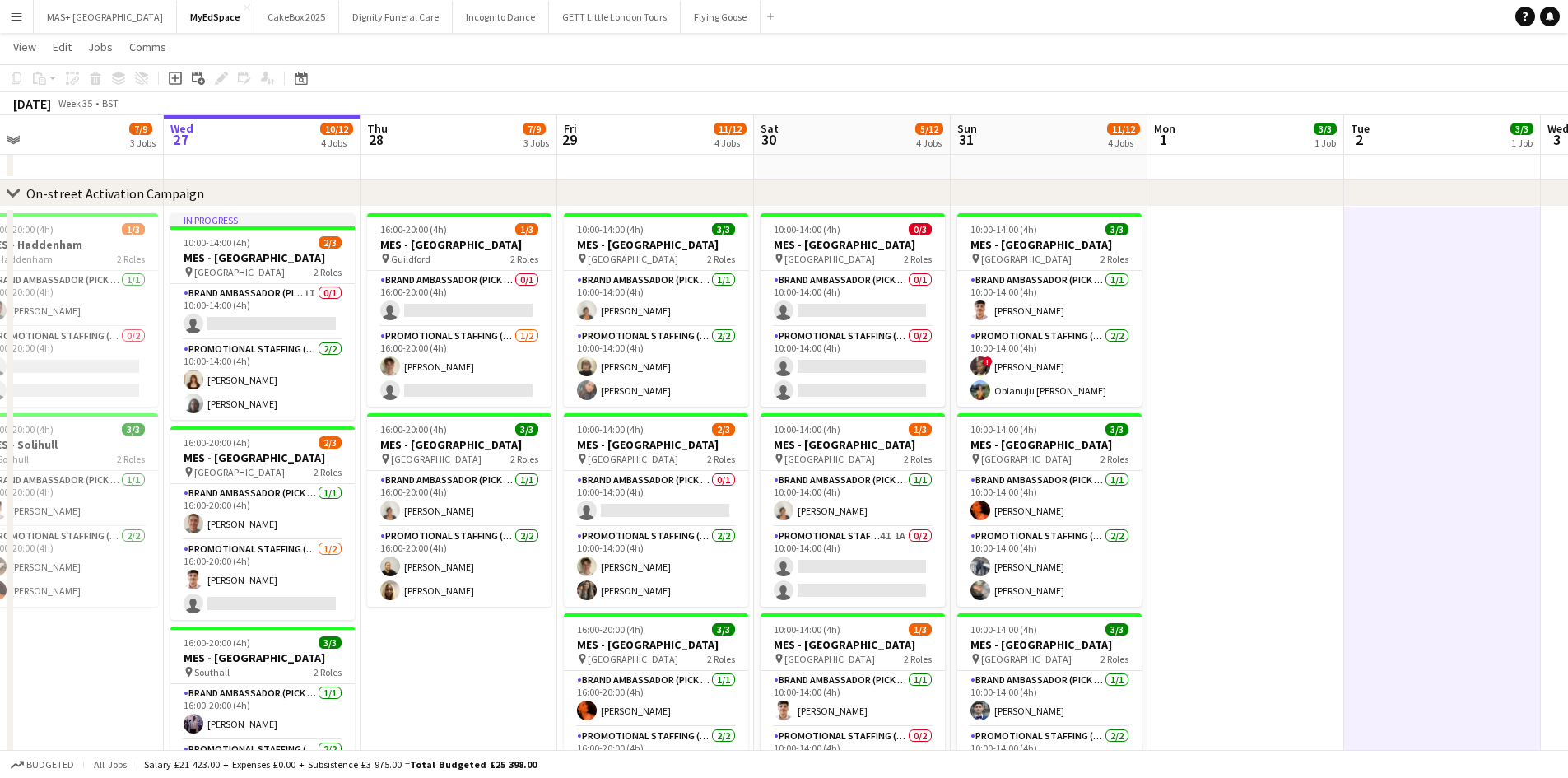
drag, startPoint x: 999, startPoint y: 456, endPoint x: 1300, endPoint y: 418, distance: 303.4
click at [1300, 418] on app-calendar-viewport "Sun 24 12/12 4 Jobs Mon 25 3/3 1 Job Tue 26 7/9 3 Jobs Wed 27 10/12 4 Jobs Thu …" at bounding box center [784, 586] width 1568 height 1151
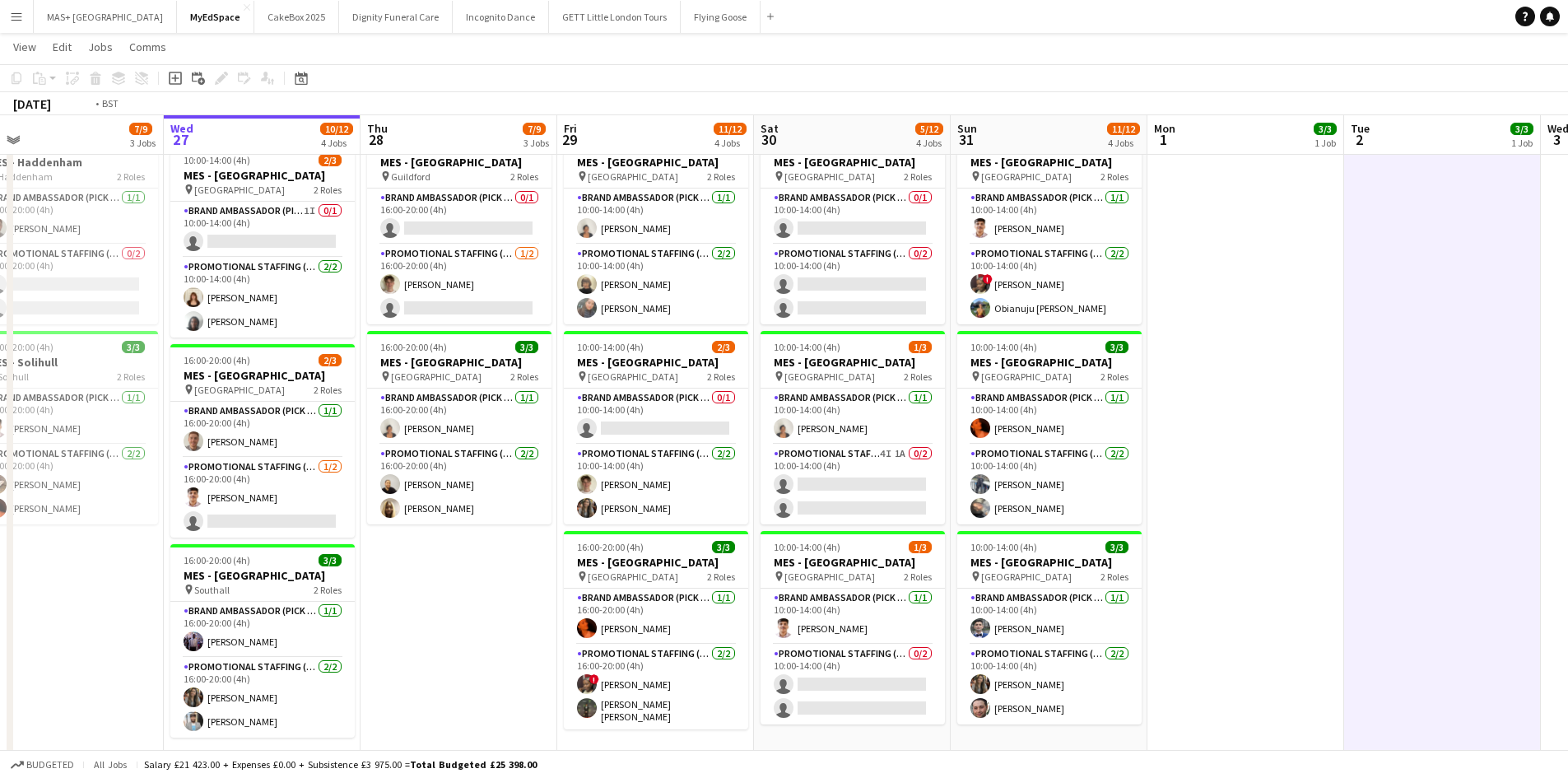
scroll to position [0, 407]
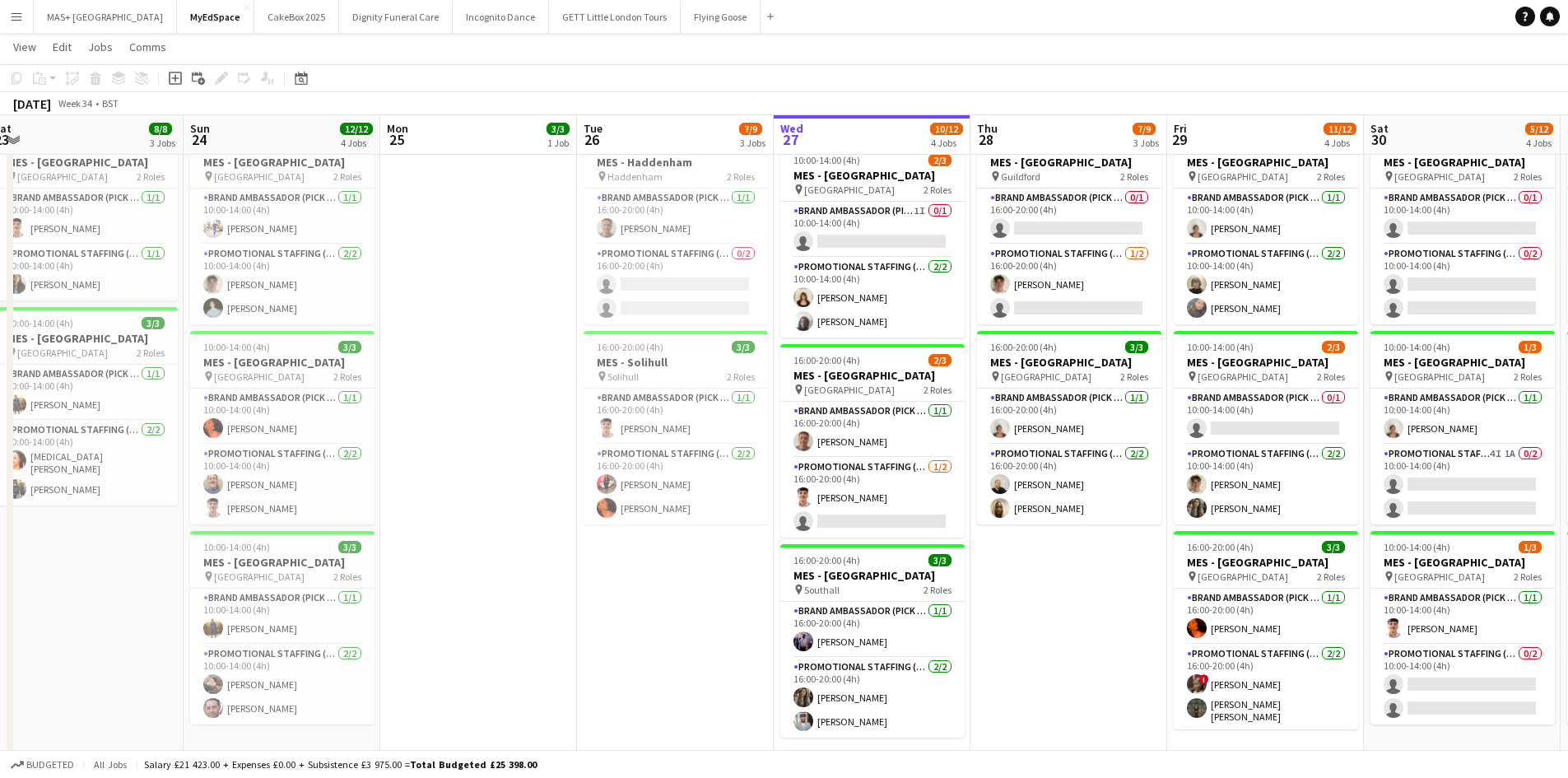
drag, startPoint x: 489, startPoint y: 606, endPoint x: 1099, endPoint y: 603, distance: 610.0
click at [1099, 603] on app-calendar-viewport "Thu 21 8/8 3 Jobs Fri 22 5/5 2 Jobs Sat 23 8/8 3 Jobs Sun 24 12/12 4 Jobs Mon 2…" at bounding box center [784, 504] width 1568 height 1151
